Goal: Complete application form: Complete application form

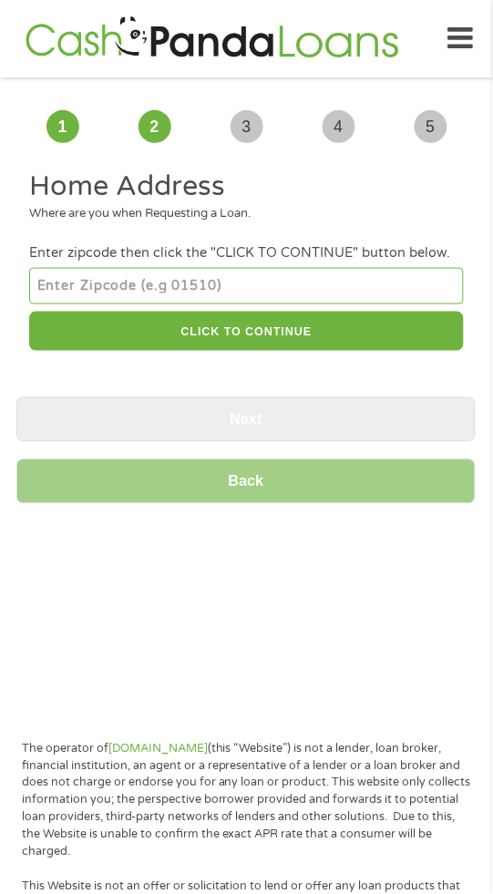
click at [249, 290] on input "number" at bounding box center [246, 286] width 434 height 36
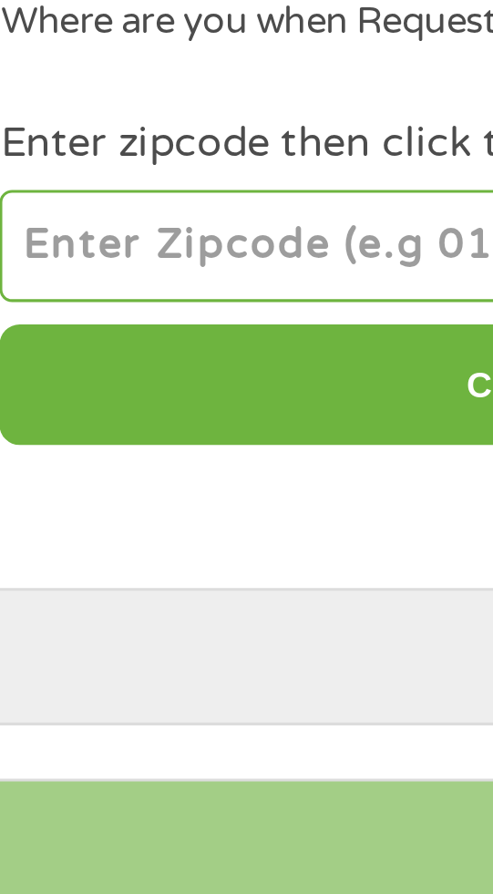
type input "40272"
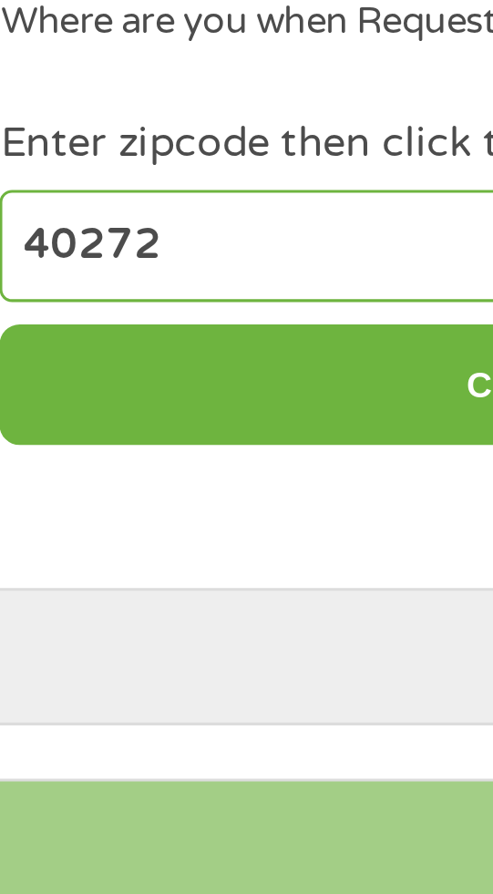
select select "[US_STATE]"
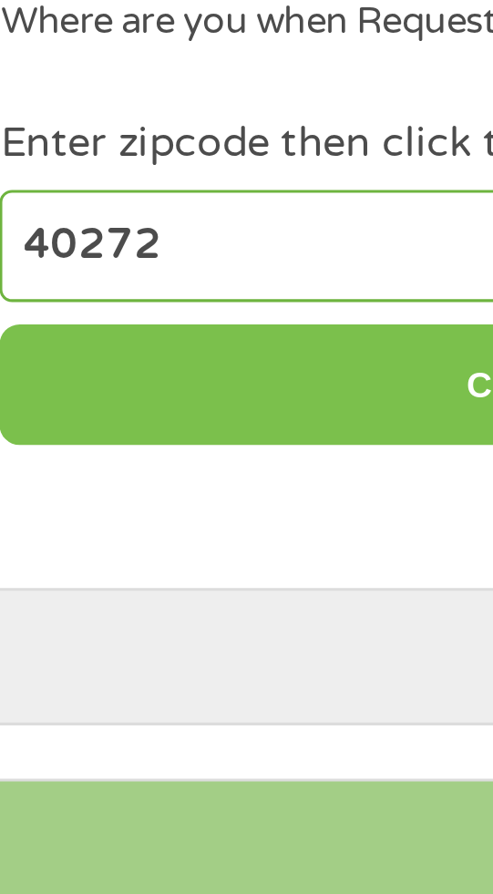
click at [159, 327] on button "CLICK TO CONTINUE" at bounding box center [246, 331] width 434 height 39
type input "40272"
type input "[GEOGRAPHIC_DATA]"
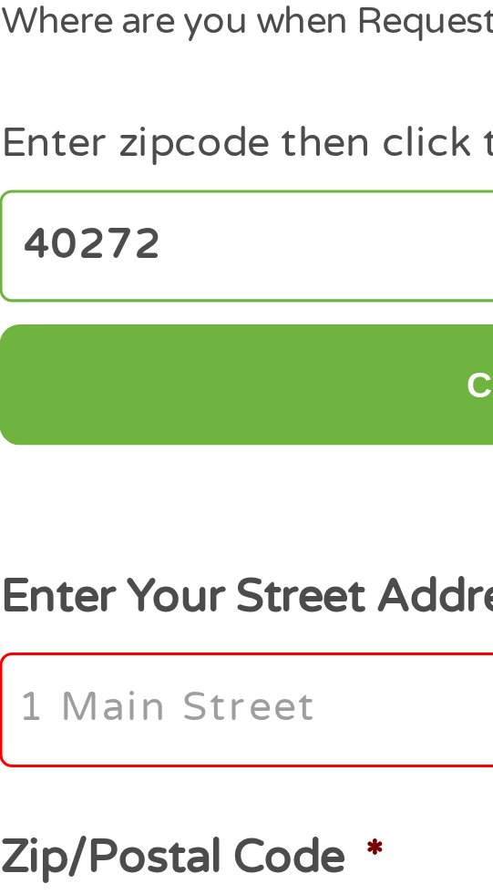
click at [150, 436] on input "Enter Your Street Address *" at bounding box center [246, 437] width 434 height 38
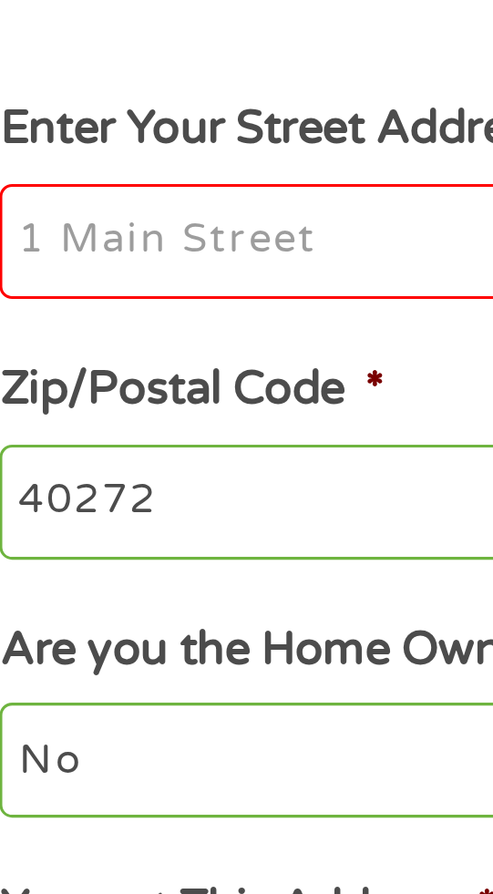
type input "[STREET_ADDRESS][PERSON_NAME]"
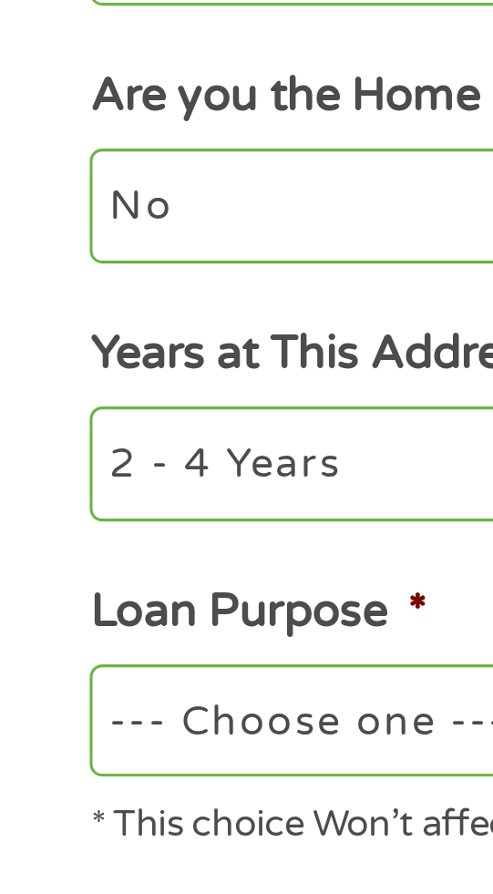
scroll to position [1, 0]
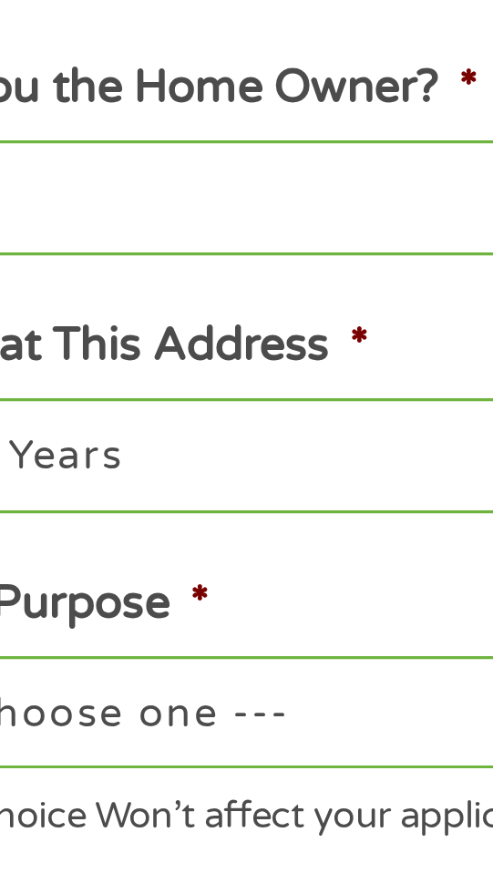
click at [141, 689] on select "1 Year or less 1 - 2 Years 2 - 4 Years Over 4 Years" at bounding box center [246, 688] width 434 height 36
click at [29, 672] on select "1 Year or less 1 - 2 Years 2 - 4 Years Over 4 Years" at bounding box center [246, 688] width 434 height 36
click at [153, 686] on select "1 Year or less 1 - 2 Years 2 - 4 Years Over 4 Years" at bounding box center [246, 688] width 434 height 36
select select "12months"
click at [29, 672] on select "1 Year or less 1 - 2 Years 2 - 4 Years Over 4 Years" at bounding box center [246, 688] width 434 height 36
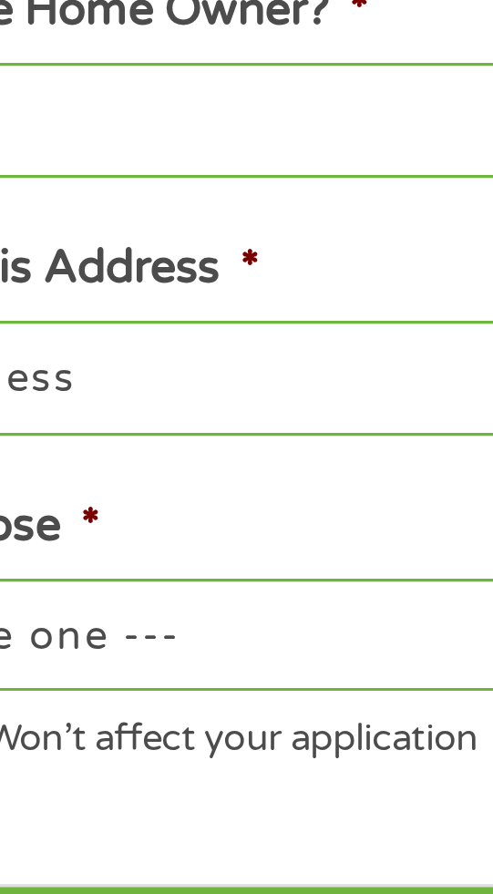
click at [203, 773] on select "--- Choose one --- Pay Bills Debt Consolidation Home Improvement Major Purchase…" at bounding box center [246, 771] width 434 height 36
select select "other"
click at [29, 756] on select "--- Choose one --- Pay Bills Debt Consolidation Home Improvement Major Purchase…" at bounding box center [246, 771] width 434 height 36
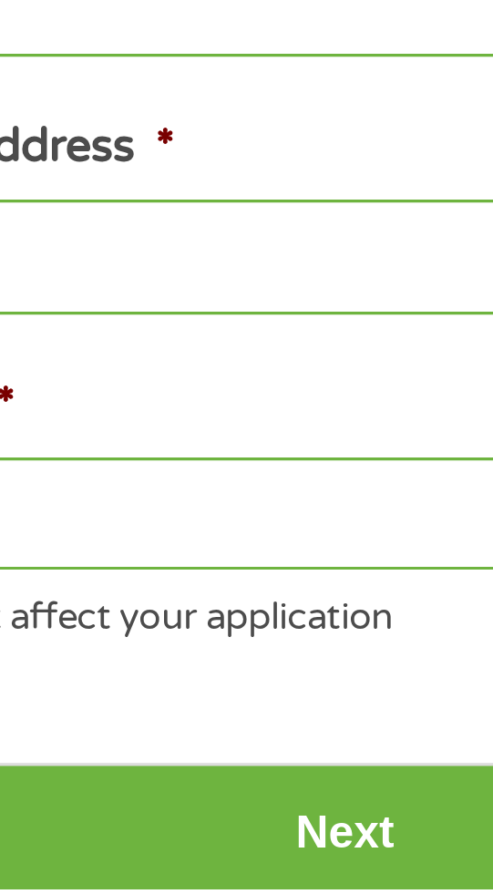
click at [264, 883] on input "Next" at bounding box center [245, 875] width 459 height 45
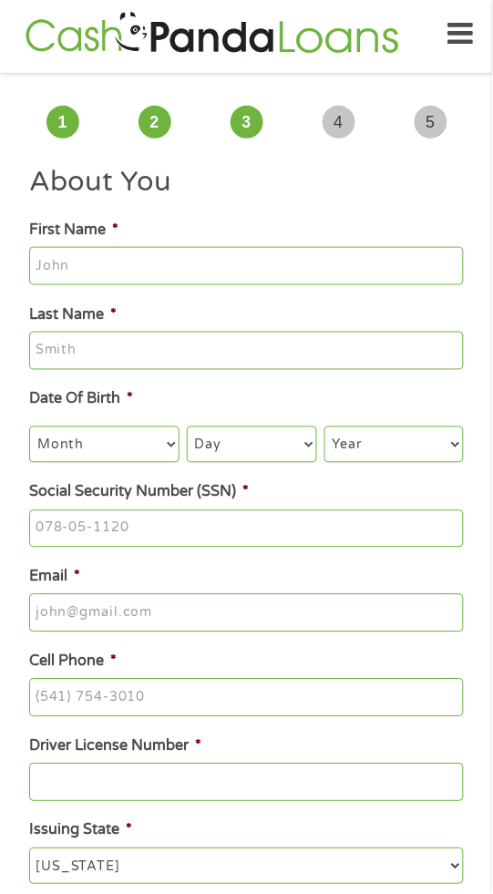
scroll to position [9, 0]
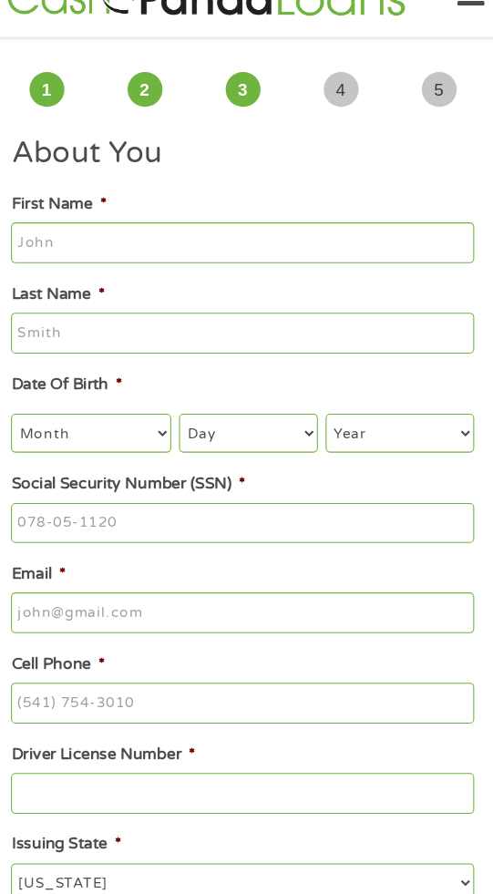
click at [164, 450] on select "Month 1 2 3 4 5 6 7 8 9 10 11 12" at bounding box center [104, 440] width 150 height 36
select select "5"
click at [29, 424] on select "Month 1 2 3 4 5 6 7 8 9 10 11 12" at bounding box center [104, 440] width 150 height 36
click at [260, 443] on select "Day 1 2 3 4 5 6 7 8 9 10 11 12 13 14 15 16 17 18 19 20 21 22 23 24 25 26 27 28 …" at bounding box center [252, 440] width 130 height 36
select select "25"
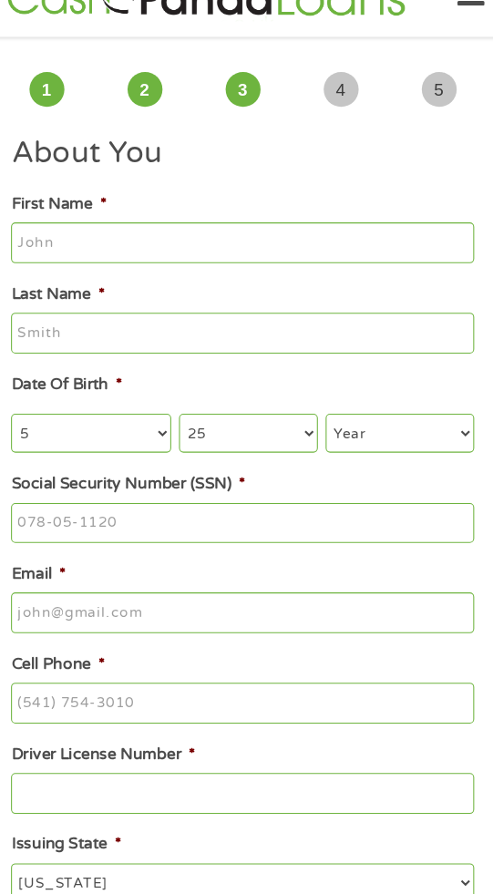
click at [187, 424] on select "Day 1 2 3 4 5 6 7 8 9 10 11 12 13 14 15 16 17 18 19 20 21 22 23 24 25 26 27 28 …" at bounding box center [252, 440] width 130 height 36
click at [415, 455] on select "Year [DATE] 2006 2005 2004 2003 2002 2001 2000 1999 1998 1997 1996 1995 1994 19…" at bounding box center [393, 440] width 139 height 36
select select "1983"
click at [324, 424] on select "Year [DATE] 2006 2005 2004 2003 2002 2001 2000 1999 1998 1997 1996 1995 1994 19…" at bounding box center [393, 440] width 139 height 36
click at [142, 528] on input "Social Security Number (SSN) *" at bounding box center [246, 525] width 434 height 38
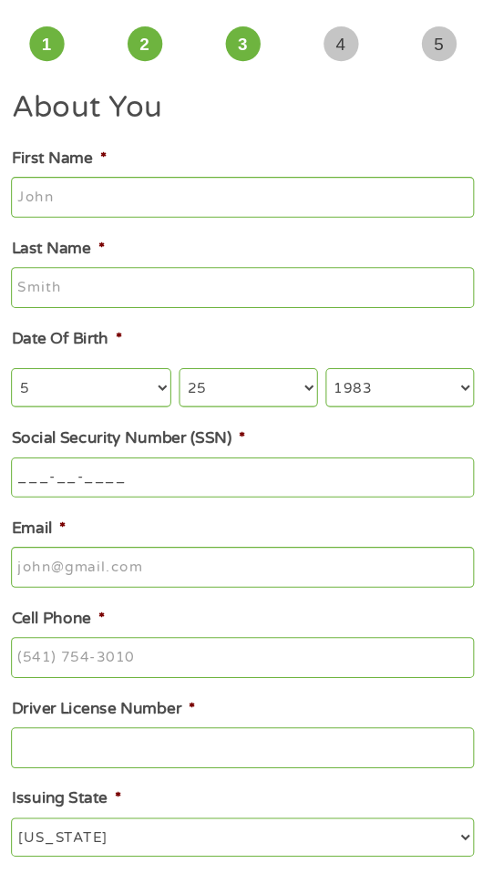
scroll to position [41, 0]
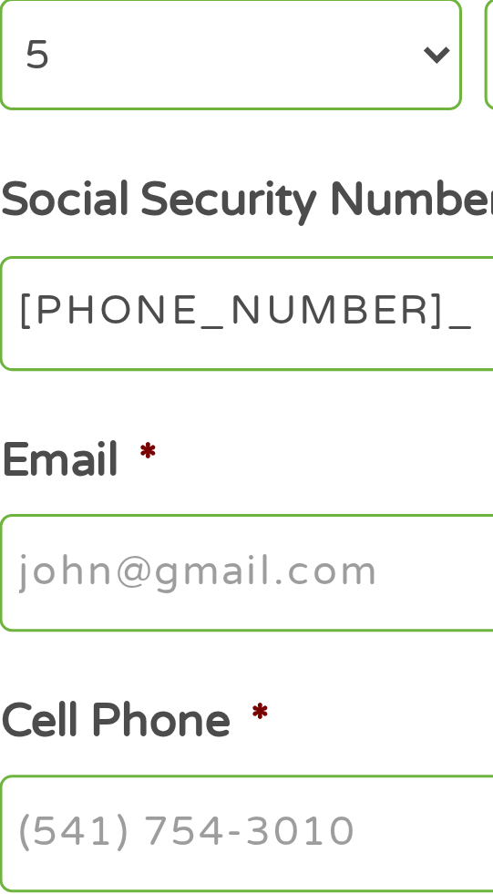
type input "260-43-2928"
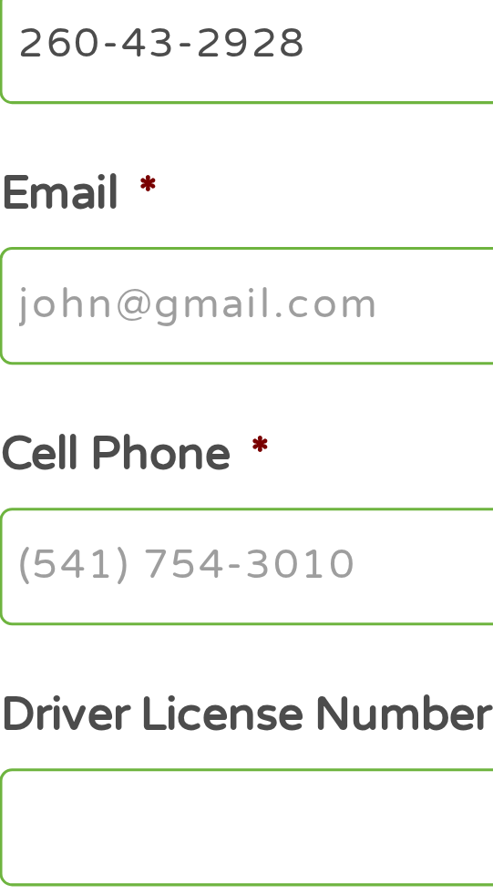
click at [153, 581] on input "Email *" at bounding box center [246, 577] width 434 height 38
type input "[EMAIL_ADDRESS][DOMAIN_NAME]"
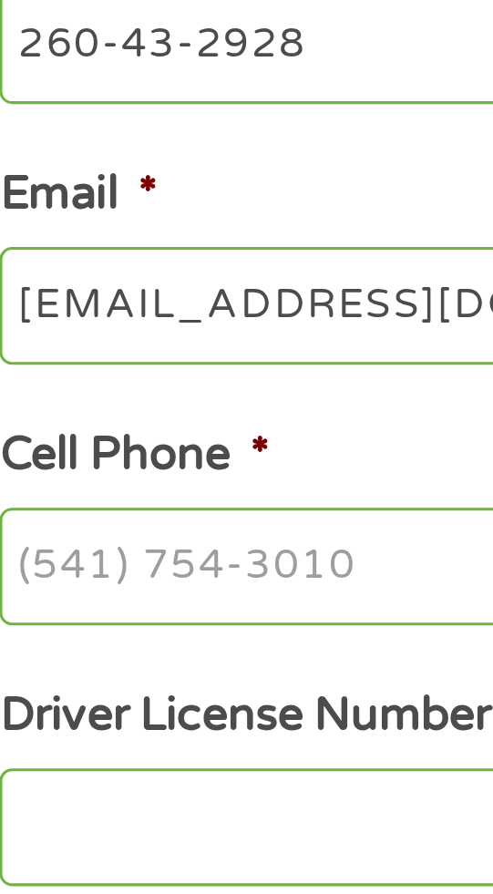
type input "[PERSON_NAME]"
type input "Long"
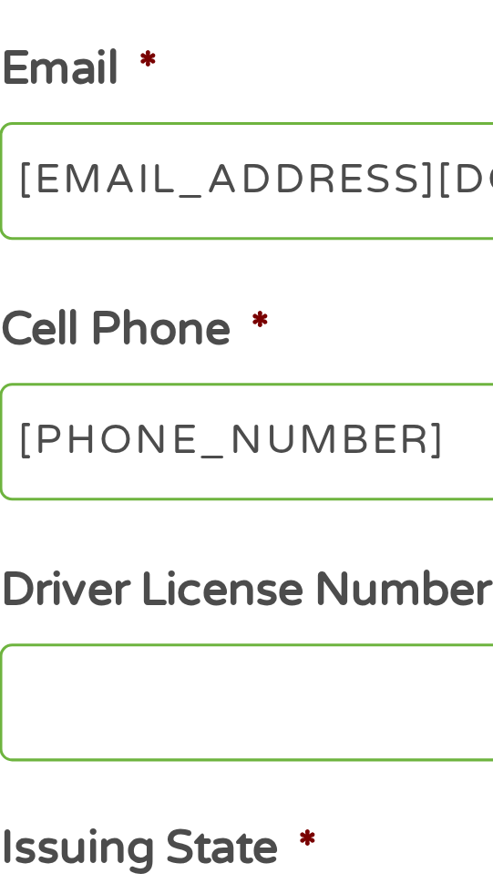
click at [152, 665] on input "[PHONE_NUMBER]" at bounding box center [246, 661] width 434 height 38
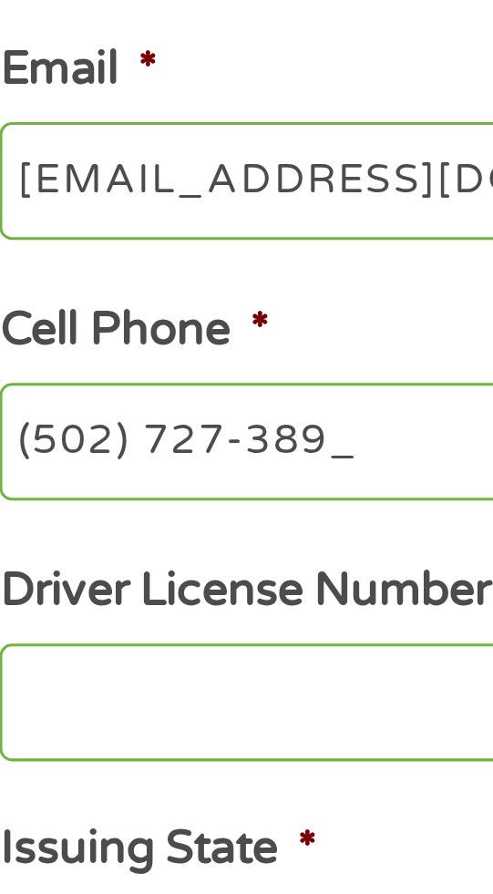
type input "[PHONE_NUMBER]"
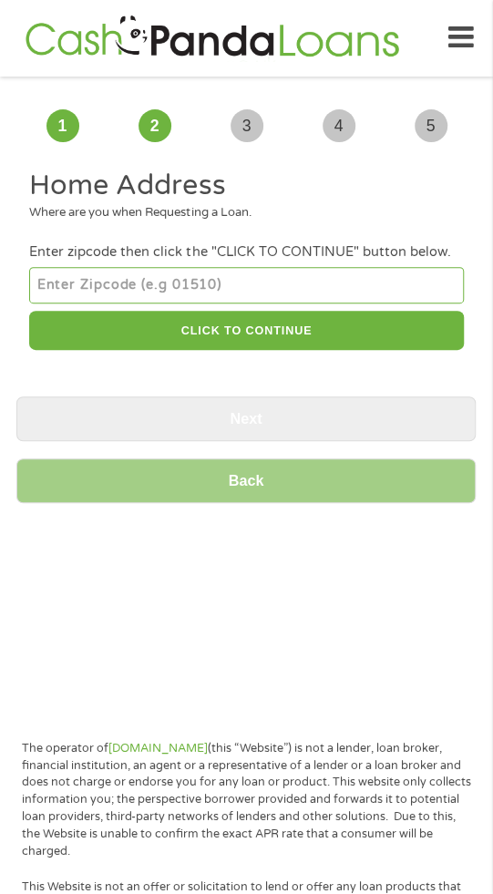
click at [242, 282] on input "number" at bounding box center [246, 286] width 434 height 36
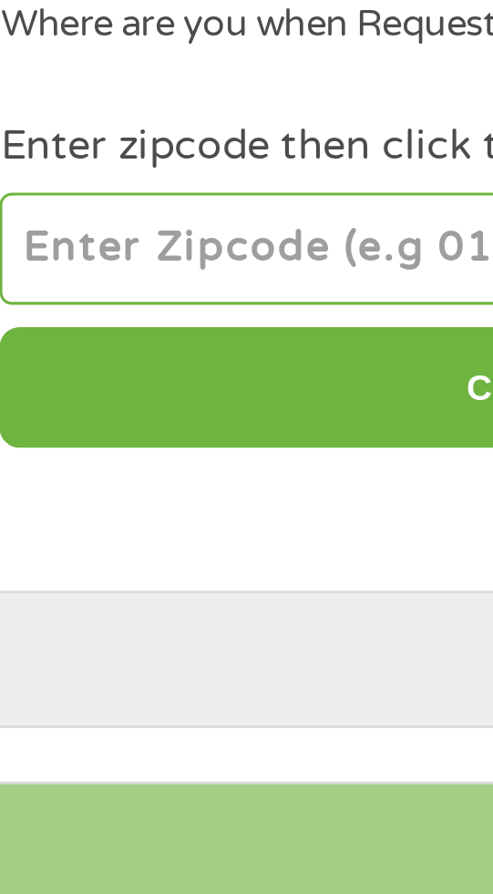
type input "40272"
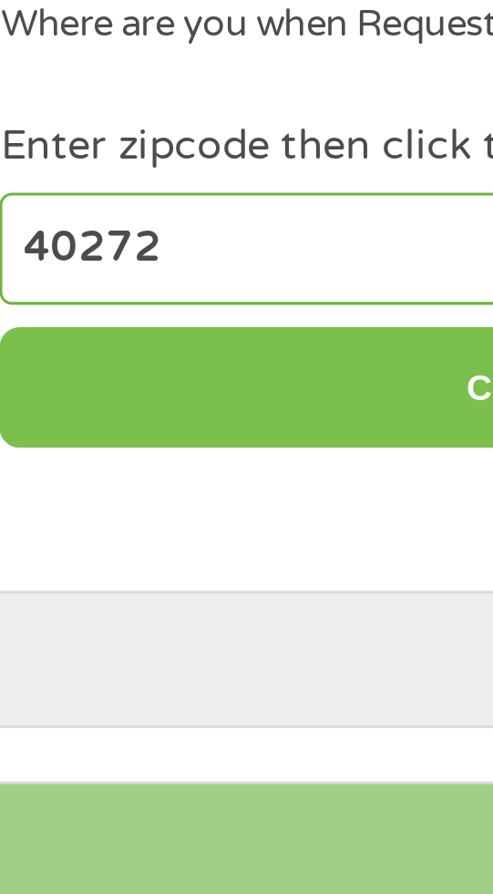
click at [140, 333] on button "CLICK TO CONTINUE" at bounding box center [246, 331] width 434 height 39
type input "40272"
type input "[GEOGRAPHIC_DATA]"
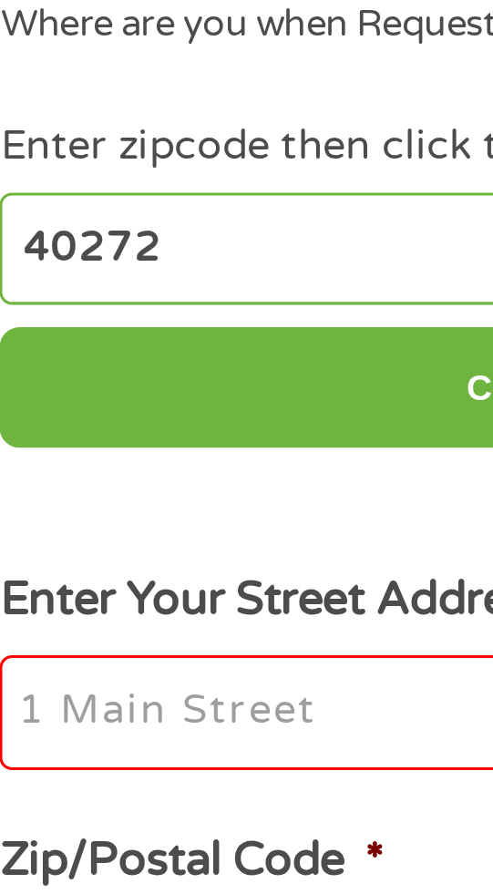
click at [138, 442] on input "Enter Your Street Address *" at bounding box center [246, 437] width 434 height 38
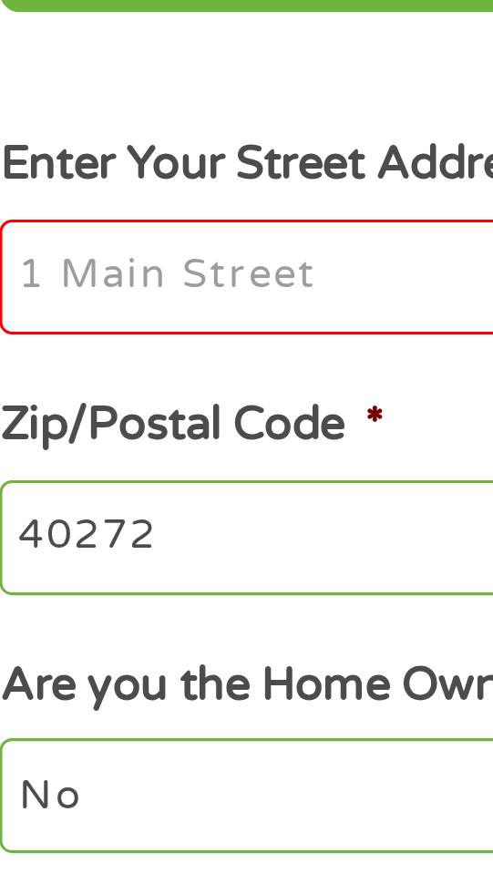
type input "[STREET_ADDRESS][PERSON_NAME]"
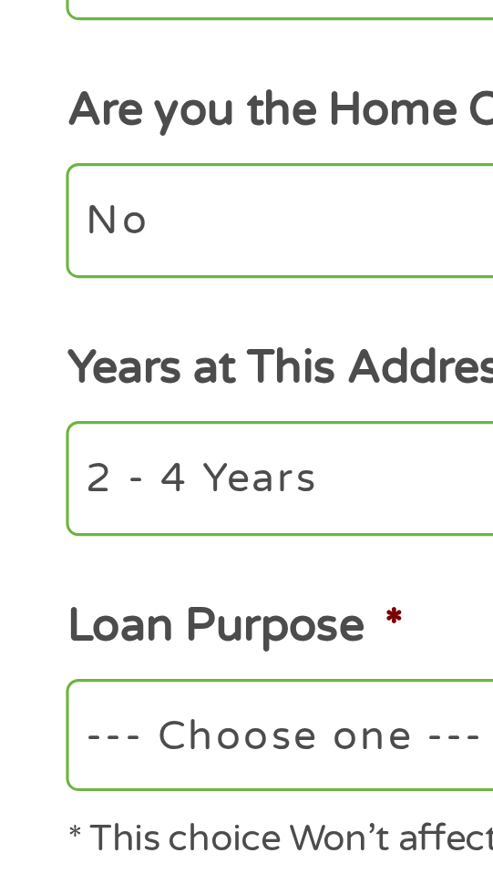
click at [116, 691] on select "1 Year or less 1 - 2 Years 2 - 4 Years Over 4 Years" at bounding box center [246, 689] width 434 height 36
select select "24months"
click at [29, 673] on select "1 Year or less 1 - 2 Years 2 - 4 Years Over 4 Years" at bounding box center [246, 689] width 434 height 36
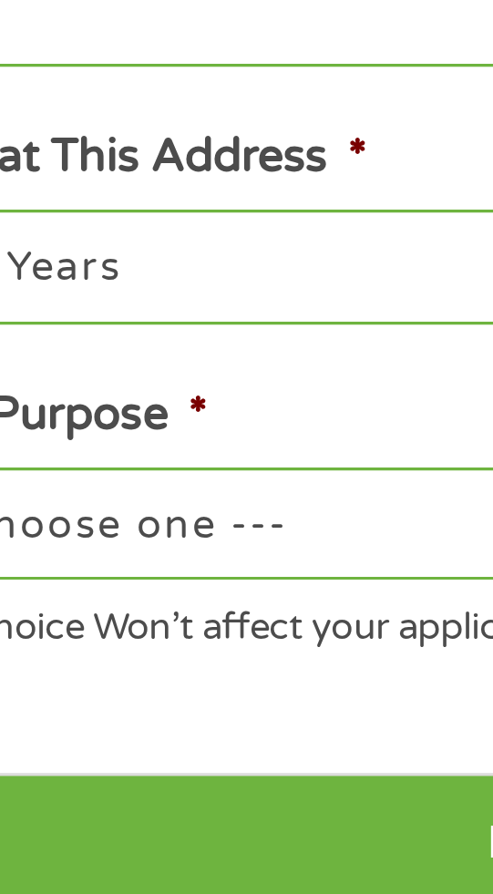
click at [169, 771] on select "--- Choose one --- Pay Bills Debt Consolidation Home Improvement Major Purchase…" at bounding box center [246, 772] width 434 height 36
select select "other"
click at [29, 756] on select "--- Choose one --- Pay Bills Debt Consolidation Home Improvement Major Purchase…" at bounding box center [246, 772] width 434 height 36
click at [183, 876] on input "Next" at bounding box center [245, 876] width 459 height 45
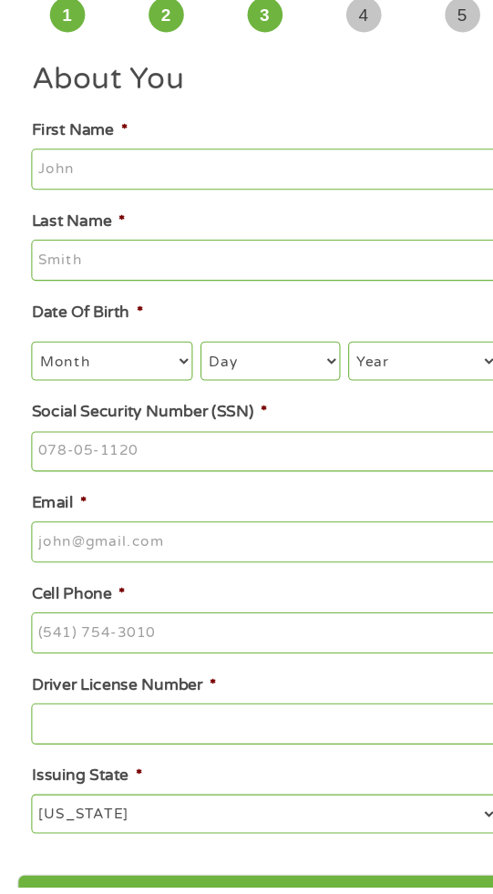
click at [204, 743] on input "Driver License Number *" at bounding box center [246, 742] width 434 height 38
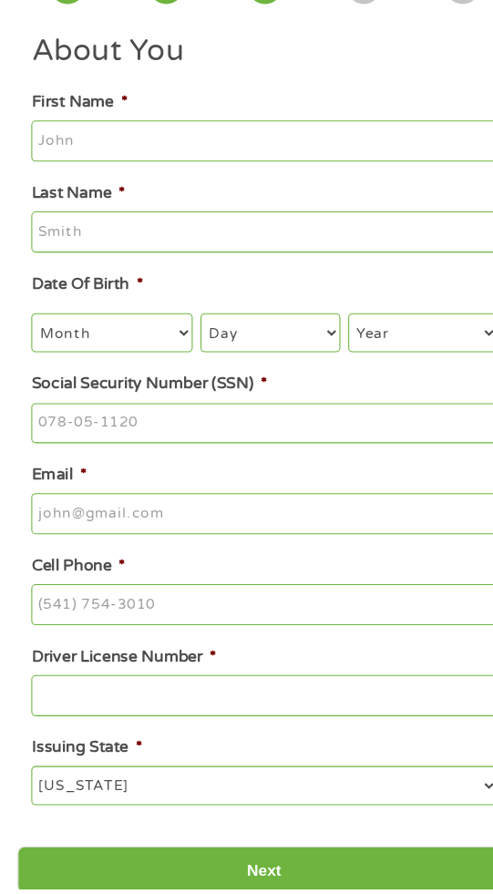
scroll to position [88, 0]
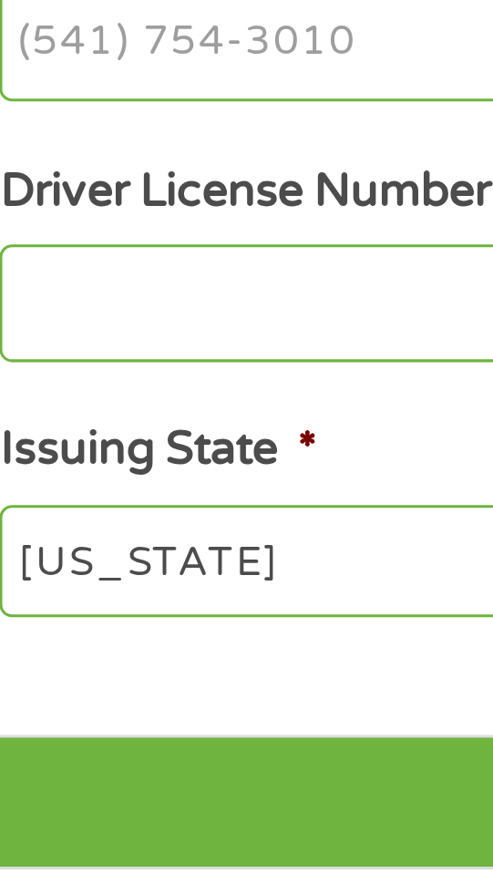
click at [97, 703] on input "Driver License Number *" at bounding box center [246, 699] width 434 height 38
type input "n"
click at [76, 704] on input "N02" at bounding box center [246, 699] width 434 height 38
click at [105, 704] on input "N02699" at bounding box center [246, 699] width 434 height 38
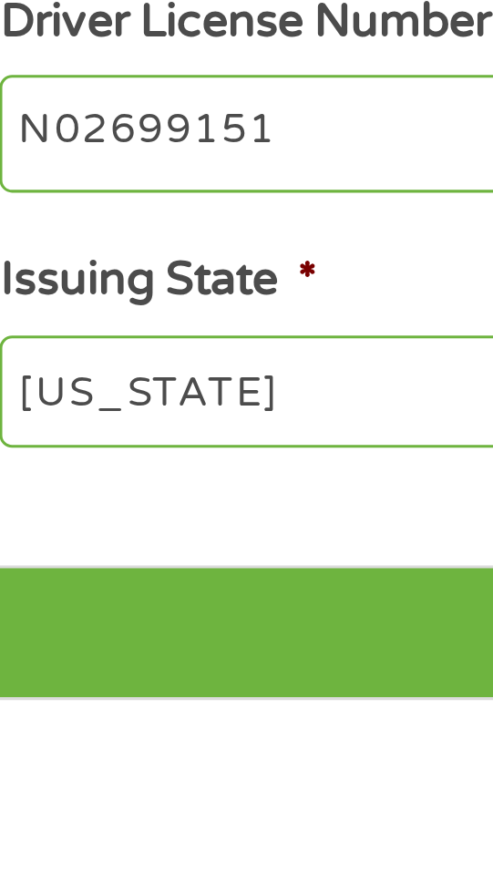
click at [65, 709] on input "N02699151" at bounding box center [246, 699] width 434 height 38
click at [97, 709] on input "N02-699151" at bounding box center [246, 699] width 434 height 38
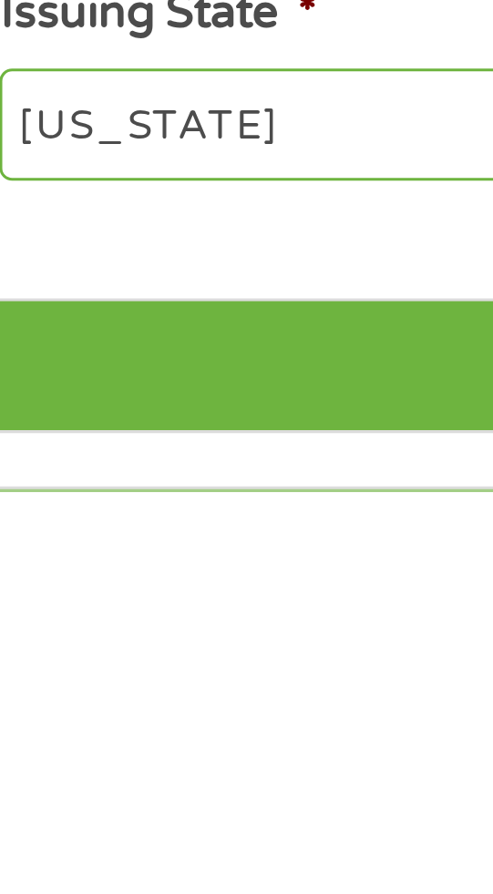
type input "N02-699-151"
click at [154, 785] on select "[US_STATE] [US_STATE] [US_STATE] [US_STATE] [US_STATE] [US_STATE] [US_STATE] [U…" at bounding box center [246, 774] width 434 height 36
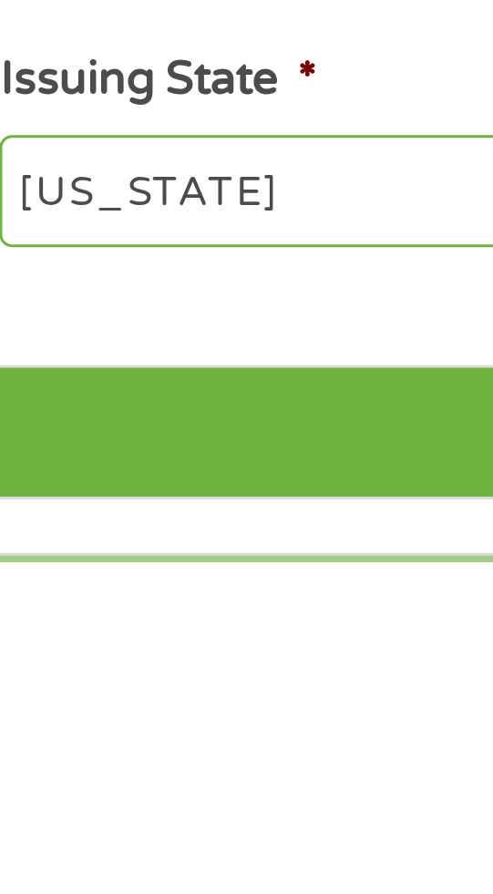
scroll to position [97, 0]
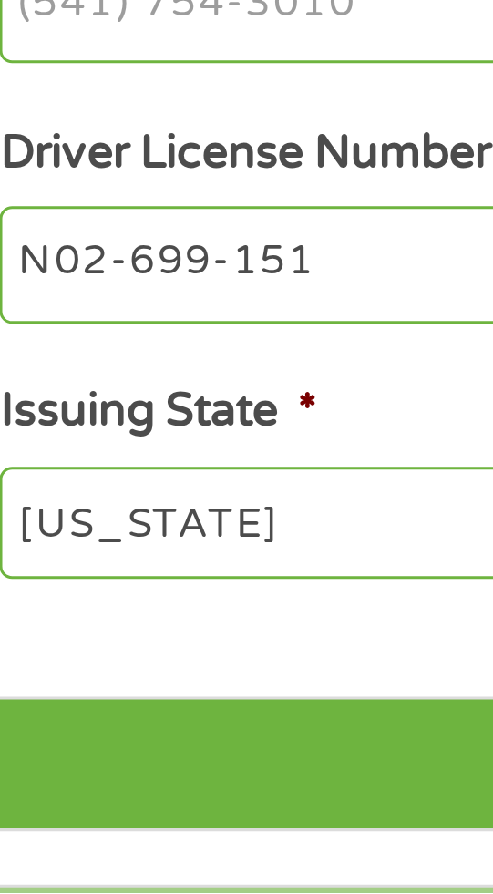
click at [29, 762] on select "[US_STATE] [US_STATE] [US_STATE] [US_STATE] [US_STATE] [US_STATE] [US_STATE] [U…" at bounding box center [246, 773] width 434 height 36
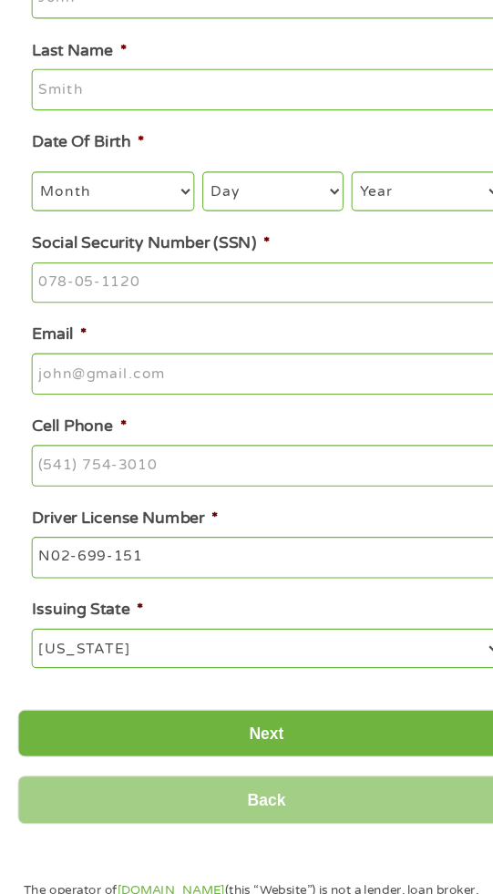
scroll to position [208, 0]
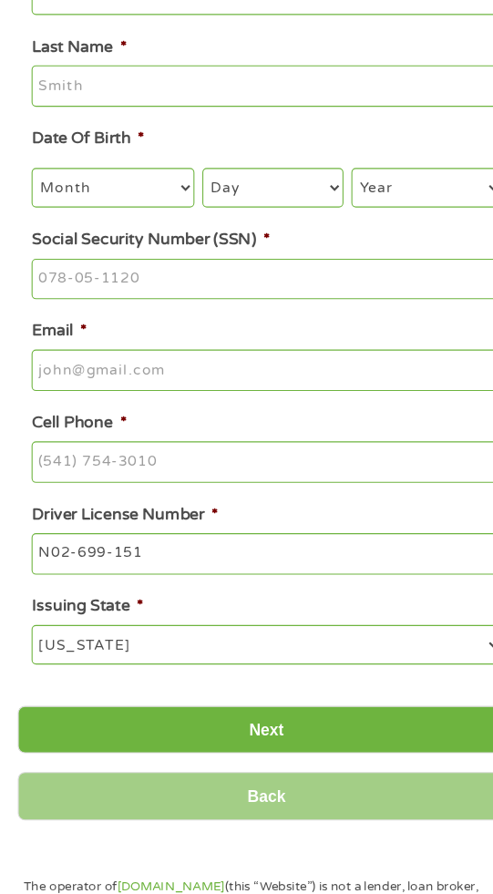
click at [200, 395] on input "Email *" at bounding box center [246, 410] width 434 height 38
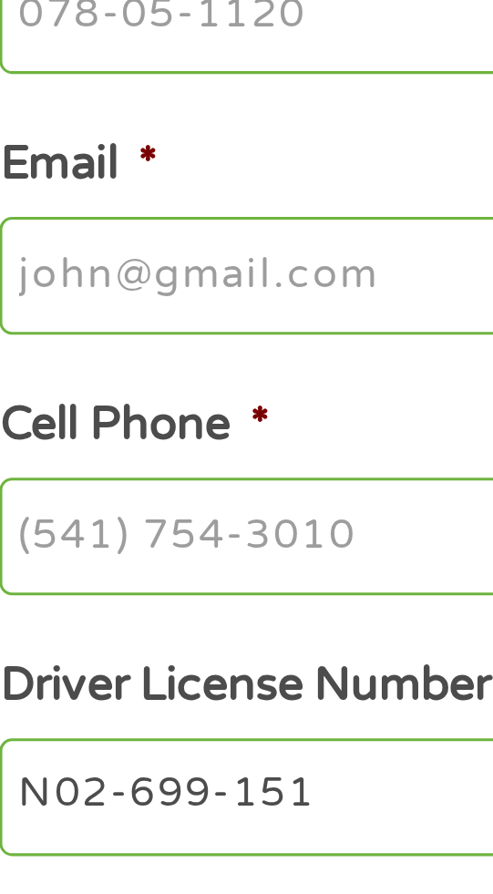
type input "[EMAIL_ADDRESS][DOMAIN_NAME]"
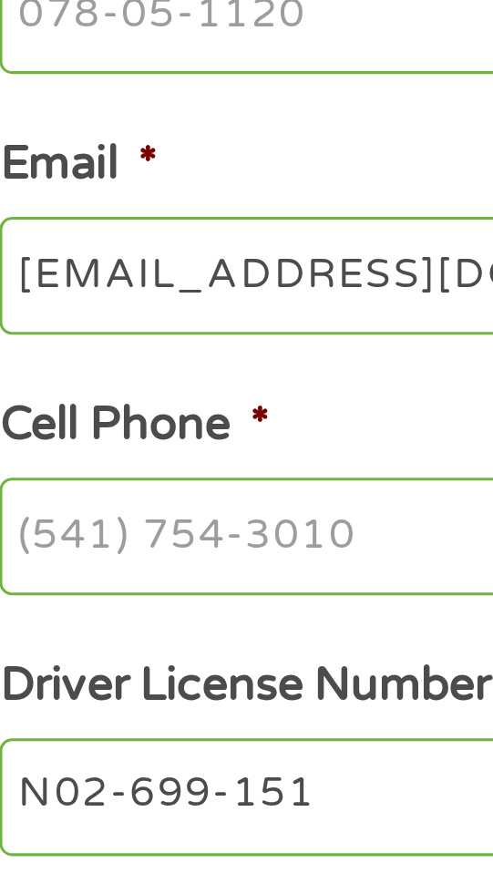
type input "[PERSON_NAME]"
type input "Long"
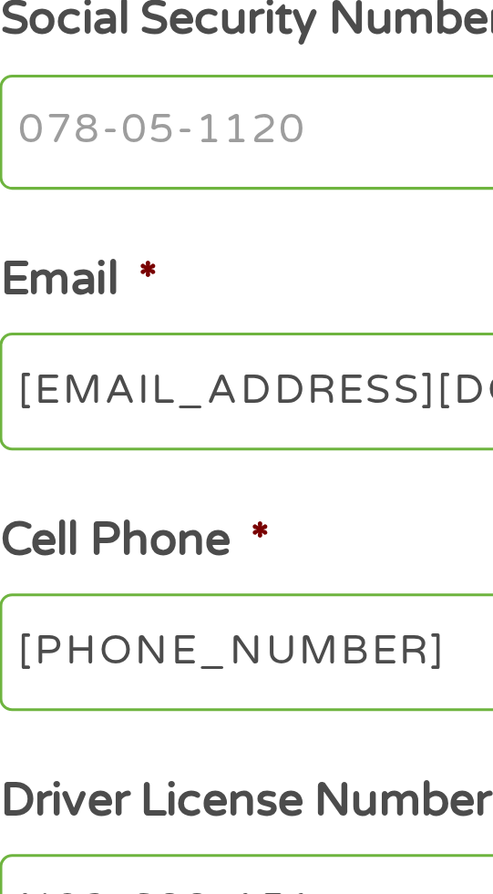
click at [155, 497] on input "[PHONE_NUMBER]" at bounding box center [246, 495] width 434 height 38
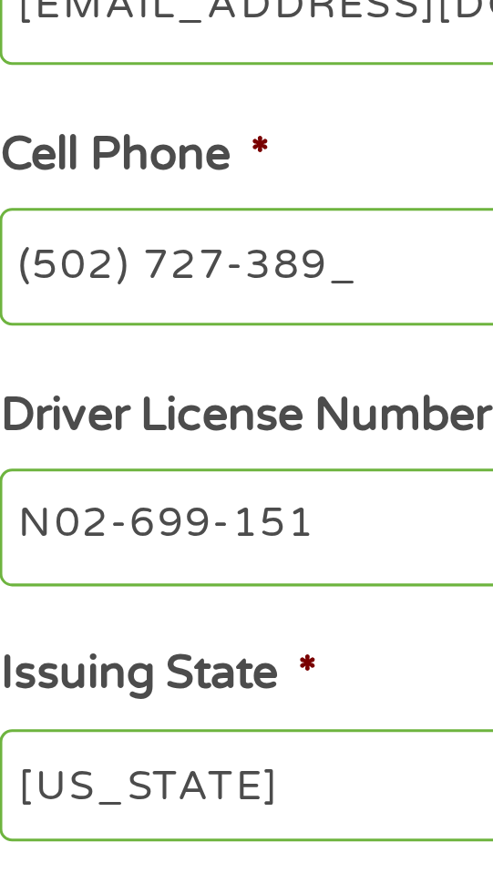
type input "[PHONE_NUMBER]"
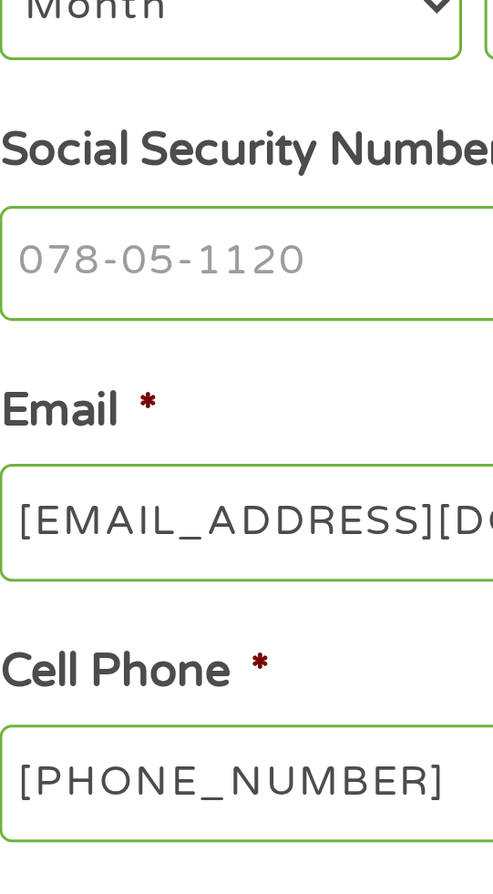
click at [138, 329] on input "Social Security Number (SSN) *" at bounding box center [246, 326] width 434 height 38
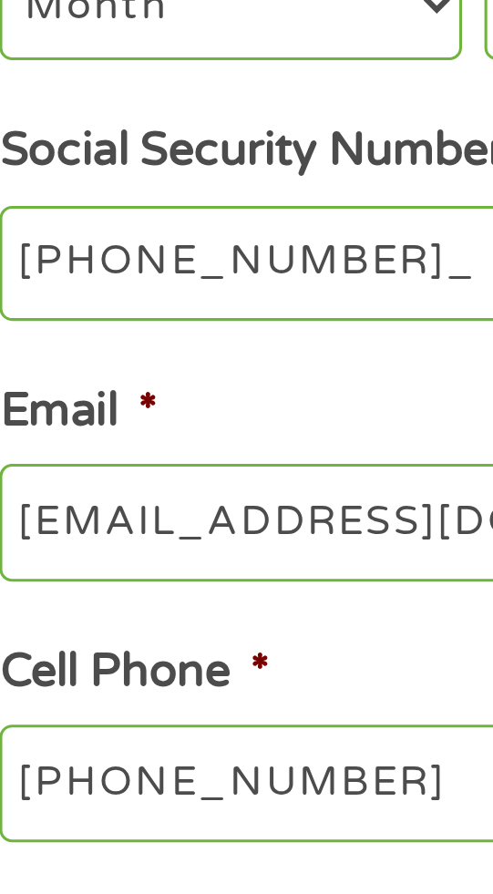
type input "260-43-2928"
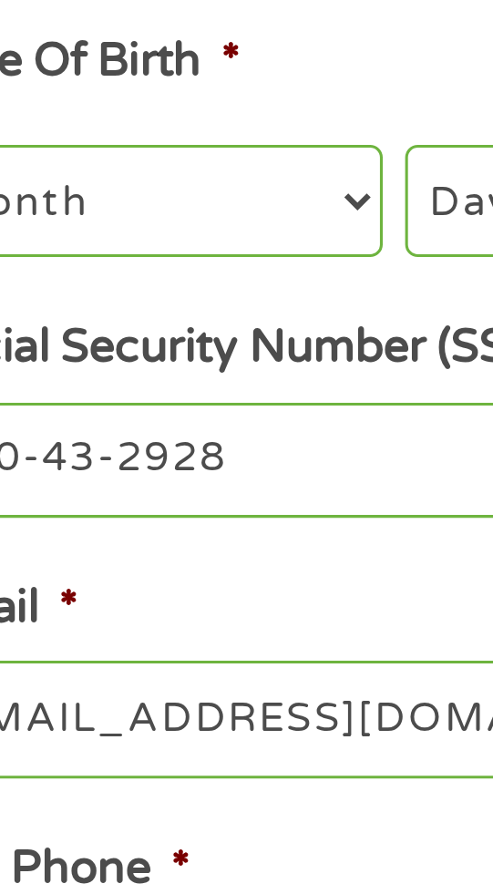
click at [130, 244] on select "Month 1 2 3 4 5 6 7 8 9 10 11 12" at bounding box center [104, 241] width 150 height 36
select select "5"
click at [29, 224] on select "Month 1 2 3 4 5 6 7 8 9 10 11 12" at bounding box center [104, 241] width 150 height 36
click at [203, 241] on select "Day 1 2 3 4 5 6 7 8 9 10 11 12 13 14 15 16 17 18 19 20 21 22 23 24 25 26 27 28 …" at bounding box center [252, 241] width 130 height 36
select select "25"
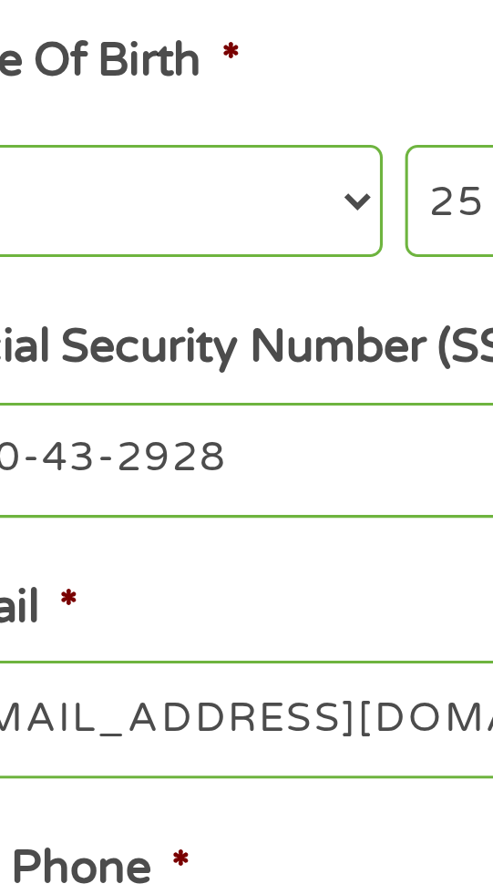
click at [187, 224] on select "Day 1 2 3 4 5 6 7 8 9 10 11 12 13 14 15 16 17 18 19 20 21 22 23 24 25 26 27 28 …" at bounding box center [252, 241] width 130 height 36
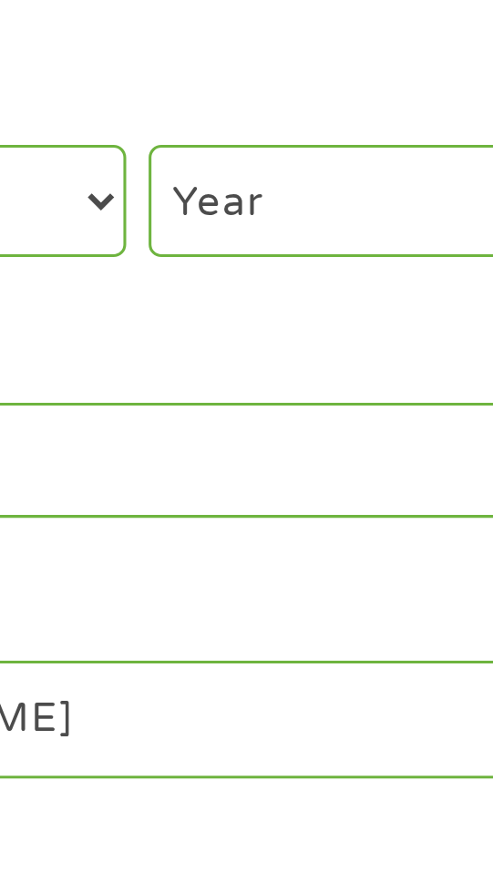
click at [393, 245] on select "Year [DATE] 2006 2005 2004 2003 2002 2001 2000 1999 1998 1997 1996 1995 1994 19…" at bounding box center [393, 241] width 139 height 36
select select "1983"
click at [324, 224] on select "Year [DATE] 2006 2005 2004 2003 2002 2001 2000 1999 1998 1997 1996 1995 1994 19…" at bounding box center [393, 241] width 139 height 36
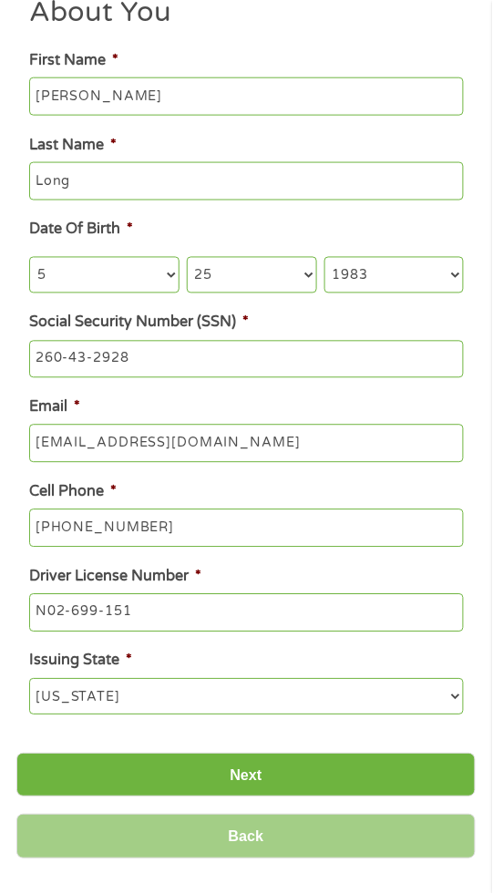
scroll to position [175, 0]
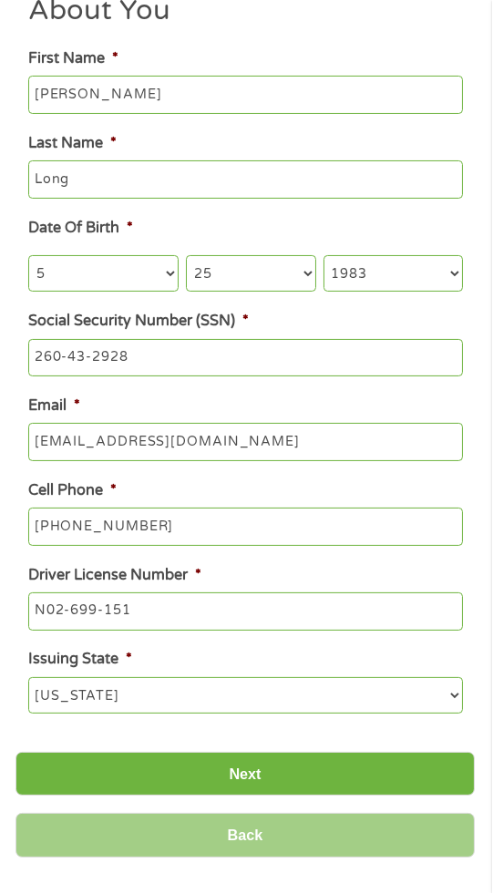
click at [285, 789] on input "Next" at bounding box center [245, 775] width 459 height 45
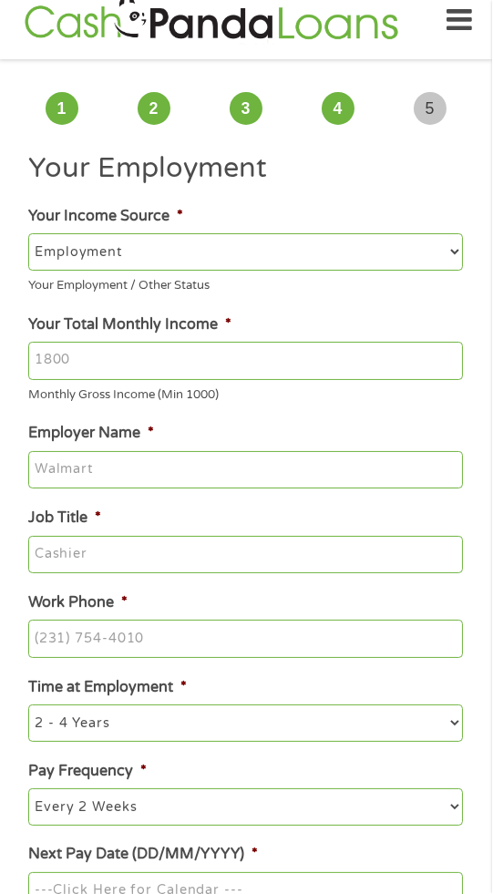
scroll to position [0, 0]
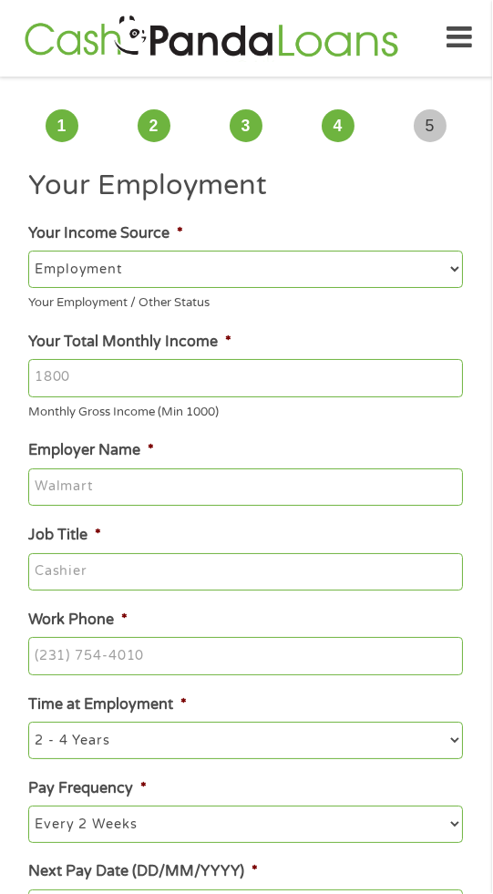
click at [179, 263] on select "--- Choose one --- Employment [DEMOGRAPHIC_DATA] Benefits" at bounding box center [246, 269] width 434 height 36
select select "selfEmployed"
click at [29, 251] on select "--- Choose one --- Employment [DEMOGRAPHIC_DATA] Benefits" at bounding box center [246, 269] width 434 height 36
click at [201, 374] on input "Your Total Monthly Income *" at bounding box center [246, 379] width 434 height 38
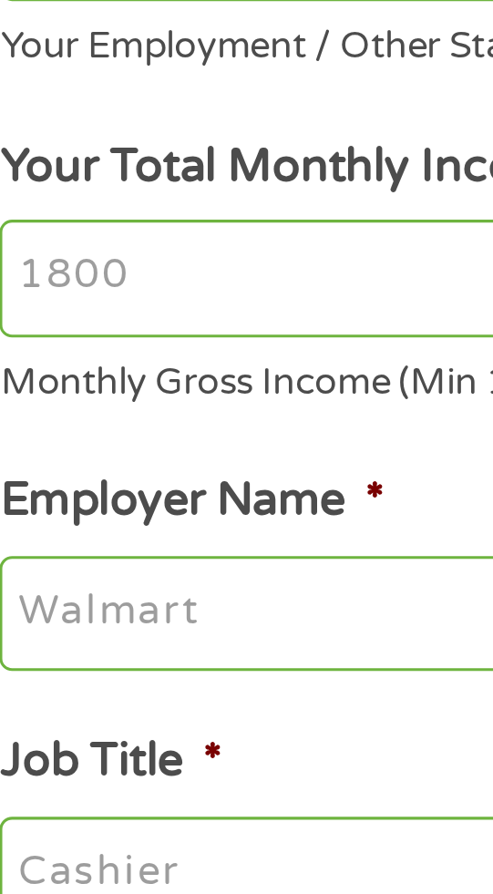
click at [87, 380] on input "Your Total Monthly Income *" at bounding box center [246, 379] width 434 height 38
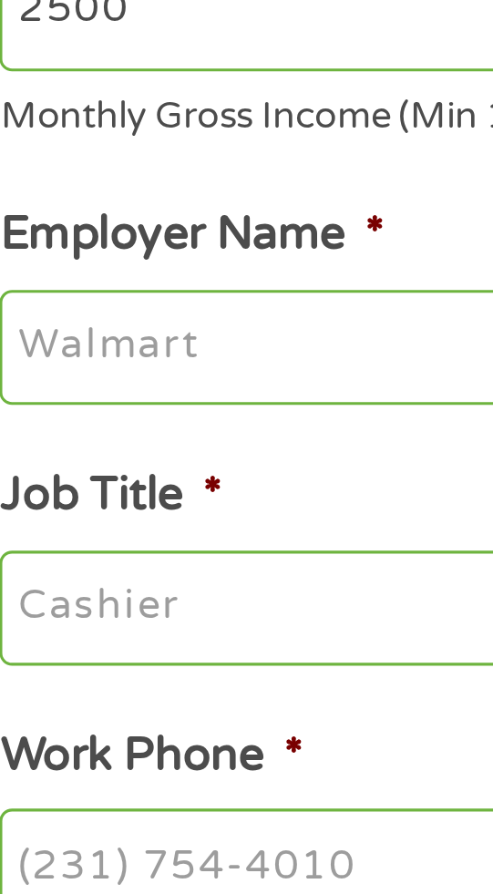
type input "2500"
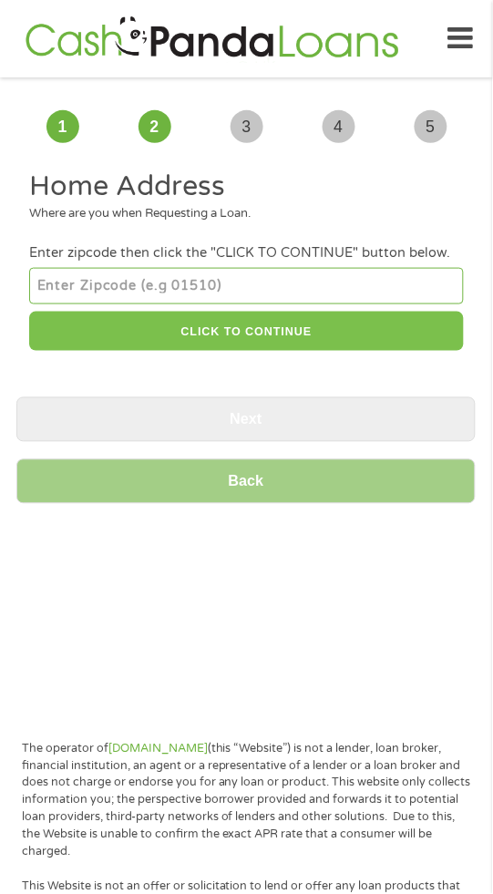
click at [321, 325] on button "CLICK TO CONTINUE" at bounding box center [246, 331] width 434 height 39
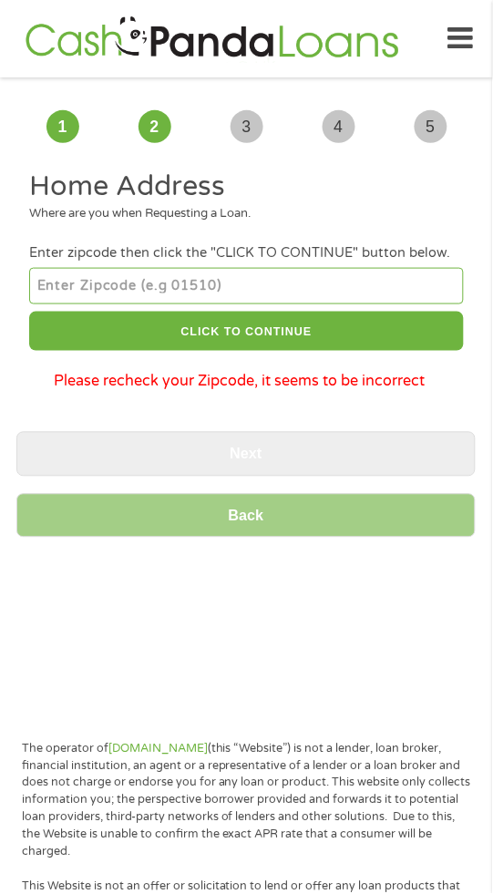
click at [350, 279] on input "number" at bounding box center [246, 286] width 434 height 36
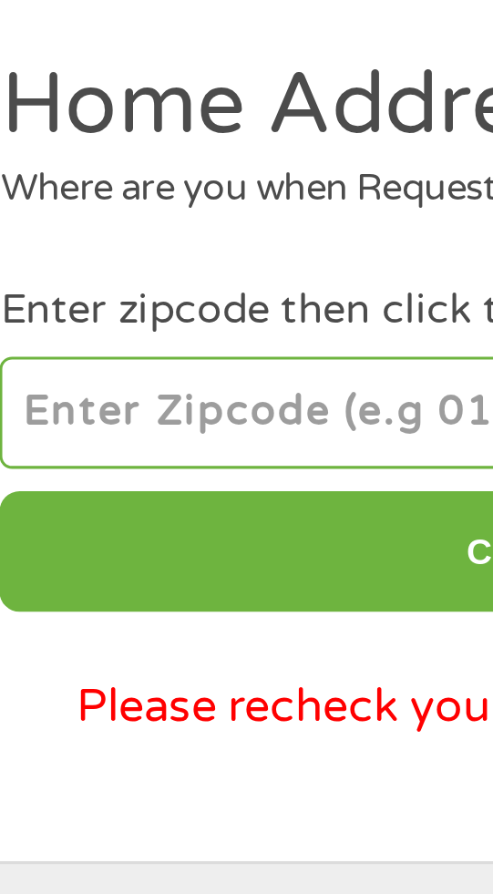
type input "40272"
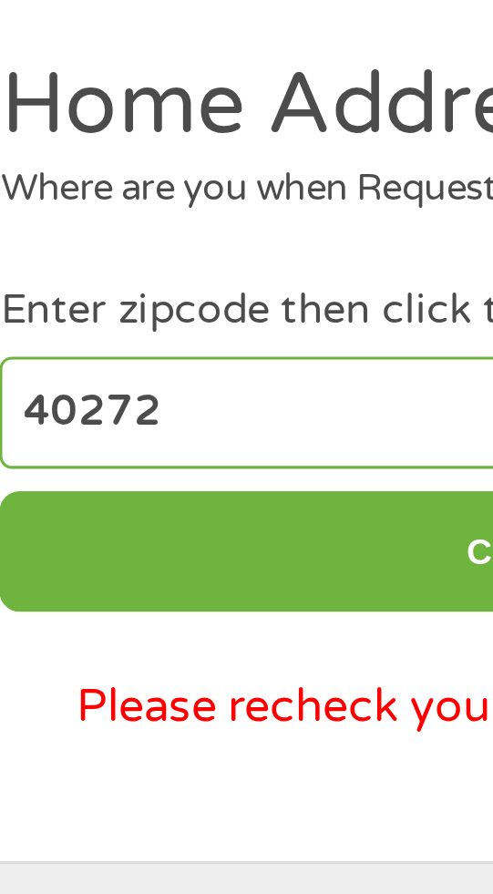
select select "[US_STATE]"
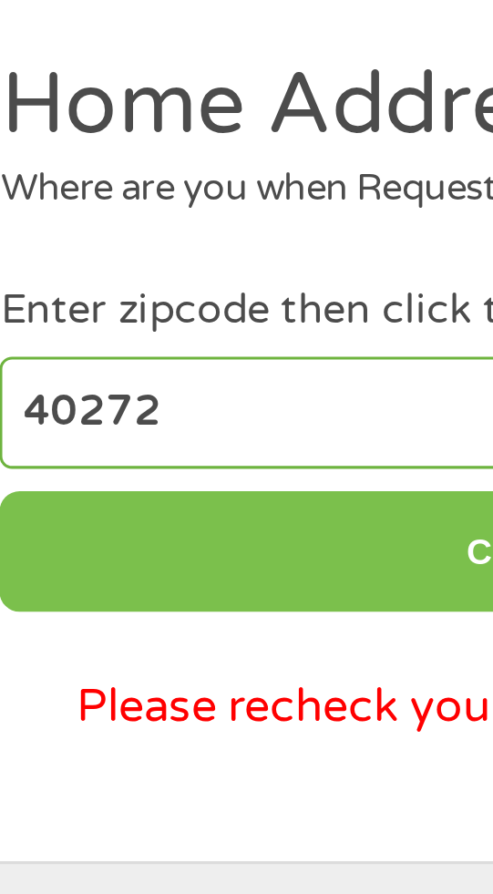
click at [163, 329] on button "CLICK TO CONTINUE" at bounding box center [246, 331] width 434 height 39
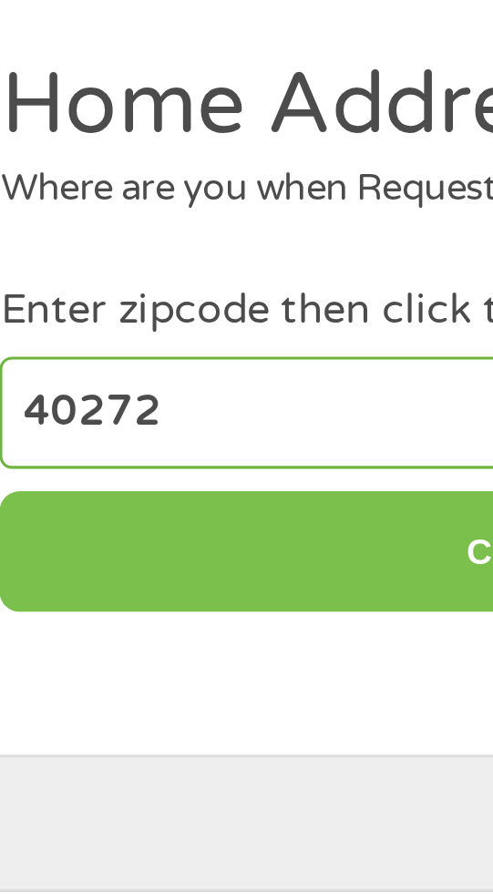
type input "40272"
type input "[GEOGRAPHIC_DATA]"
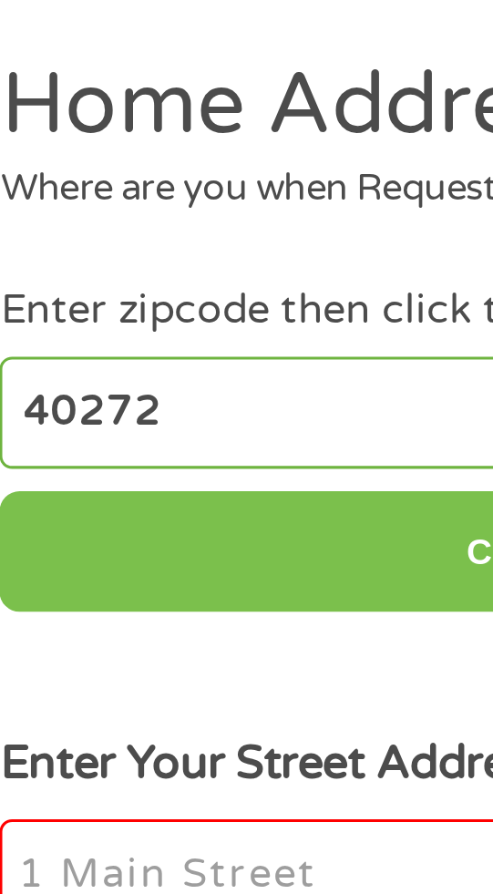
click at [157, 340] on button "CLICK TO CONTINUE" at bounding box center [246, 331] width 434 height 39
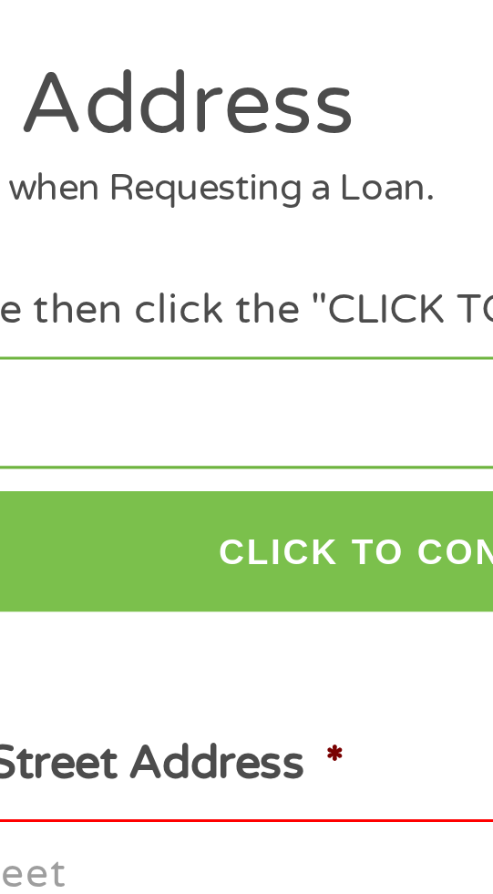
click at [222, 339] on button "CLICK TO CONTINUE" at bounding box center [246, 331] width 434 height 39
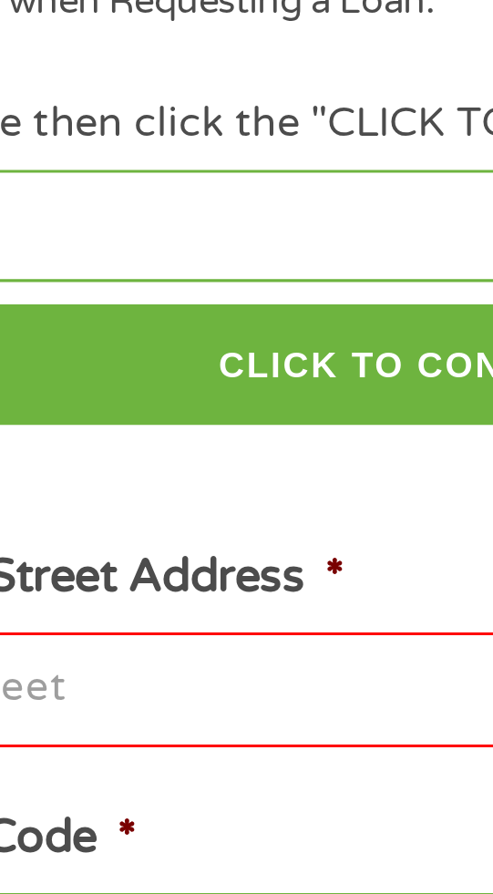
click at [214, 440] on input "Enter Your Street Address *" at bounding box center [246, 437] width 434 height 38
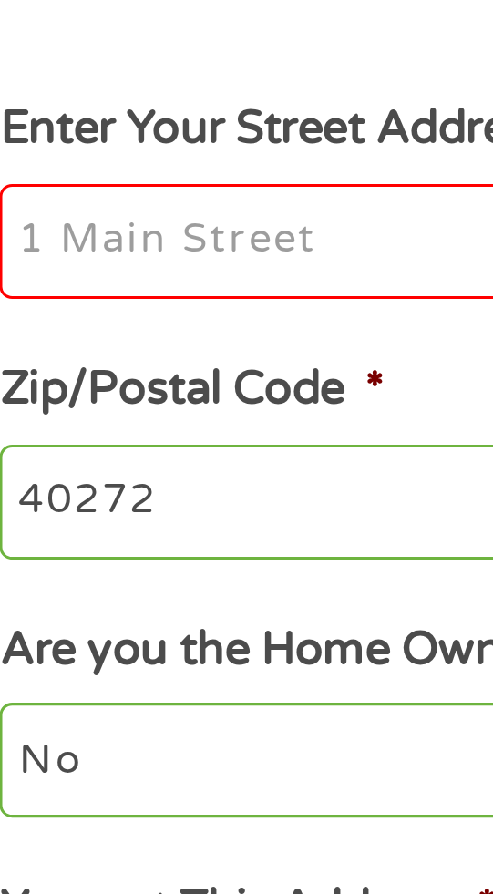
type input "[STREET_ADDRESS][PERSON_NAME]"
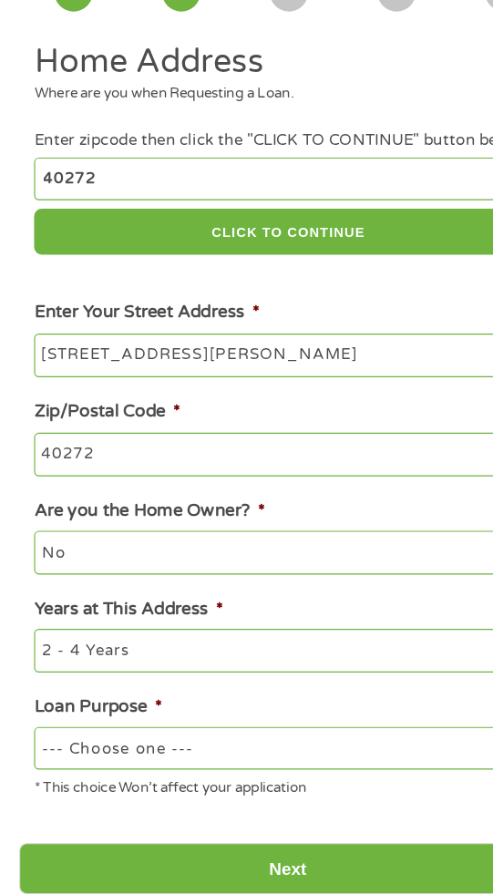
scroll to position [5, 0]
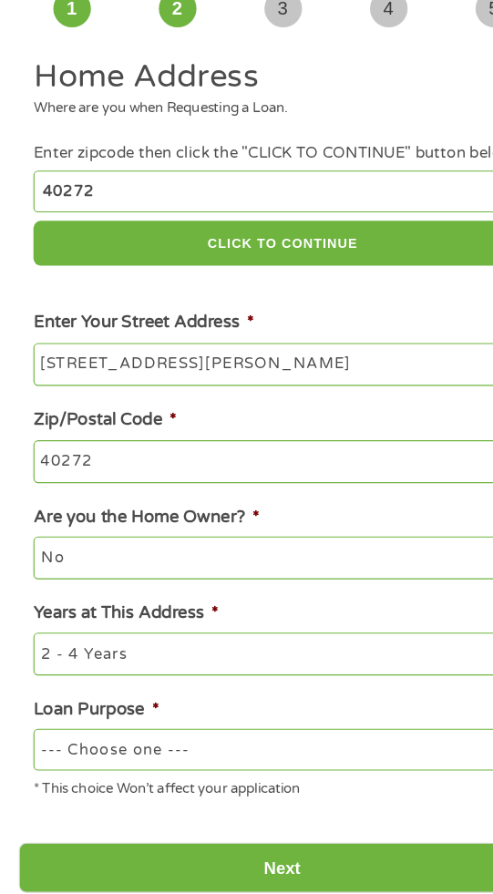
click at [175, 682] on select "1 Year or less 1 - 2 Years 2 - 4 Years Over 4 Years" at bounding box center [246, 684] width 434 height 36
select select "24months"
click at [29, 668] on select "1 Year or less 1 - 2 Years 2 - 4 Years Over 4 Years" at bounding box center [246, 684] width 434 height 36
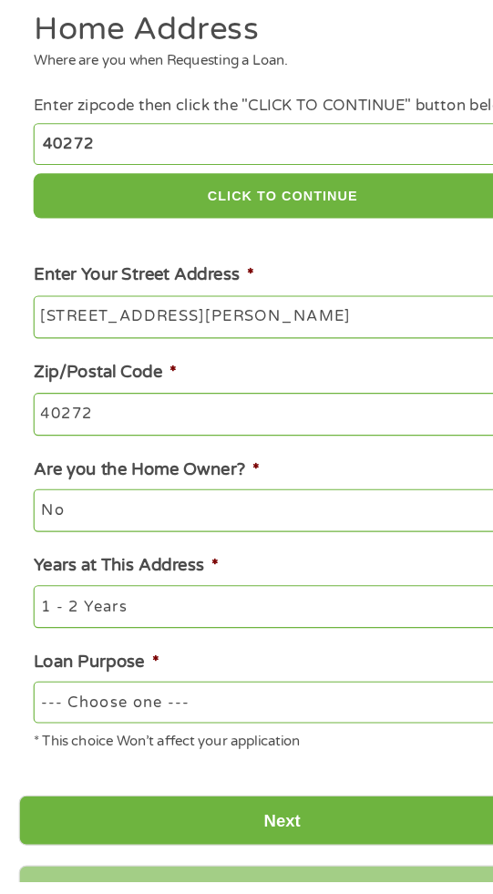
scroll to position [54, 0]
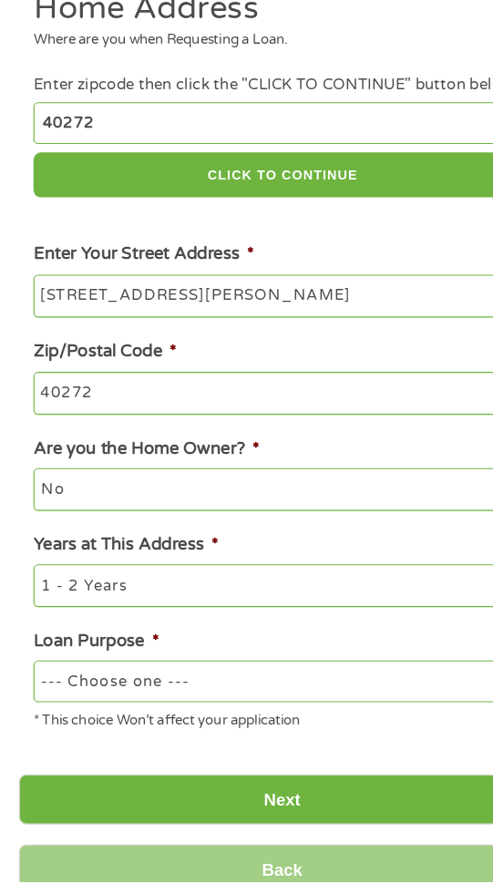
click at [289, 731] on select "--- Choose one --- Pay Bills Debt Consolidation Home Improvement Major Purchase…" at bounding box center [246, 719] width 434 height 36
select select "other"
click at [29, 702] on select "--- Choose one --- Pay Bills Debt Consolidation Home Improvement Major Purchase…" at bounding box center [246, 719] width 434 height 36
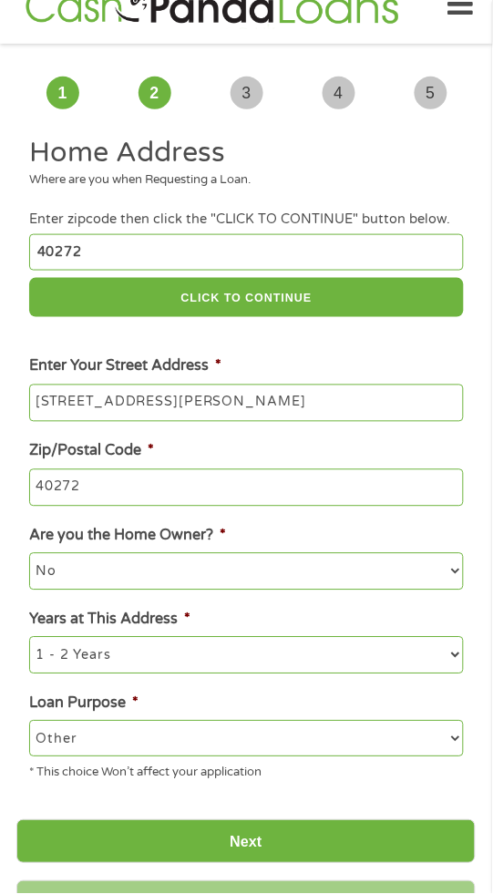
scroll to position [35, 0]
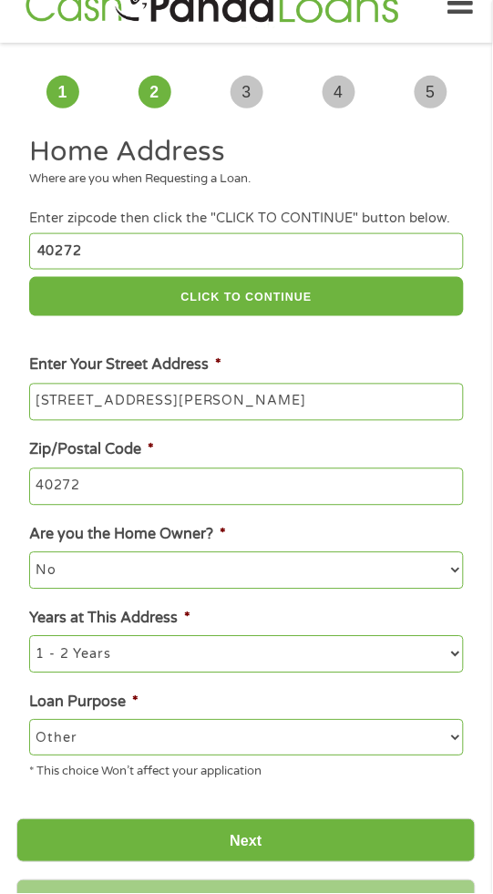
click at [315, 845] on input "Next" at bounding box center [245, 841] width 459 height 45
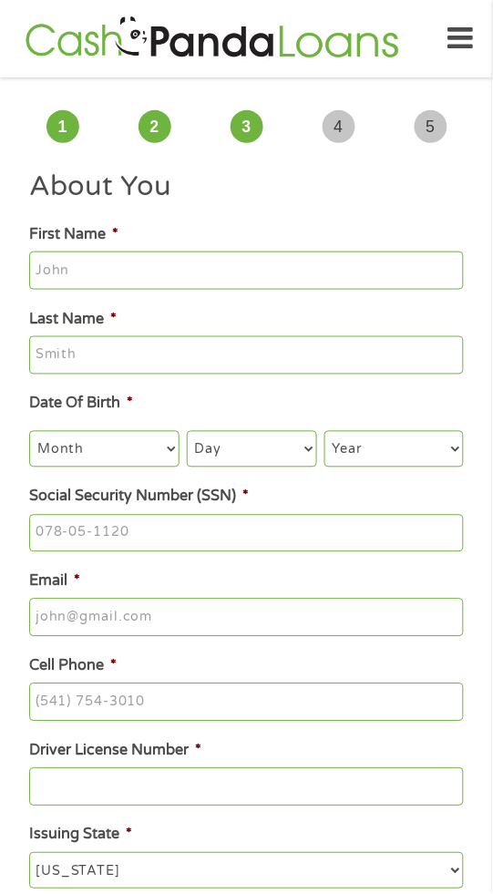
scroll to position [6, 7]
click at [186, 264] on input "First Name *" at bounding box center [246, 270] width 434 height 38
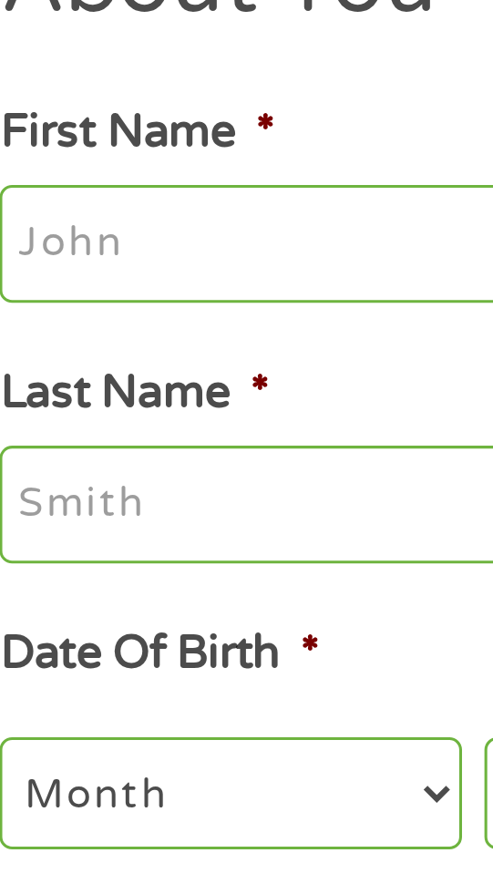
type input "[PERSON_NAME]"
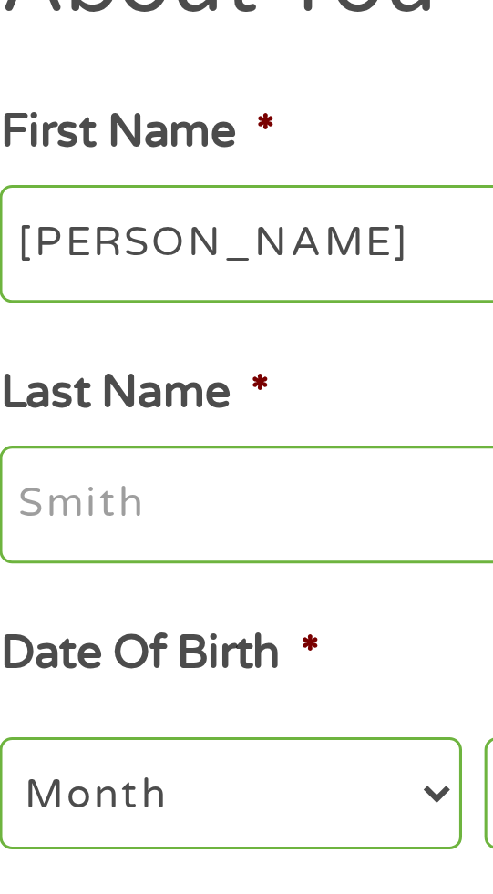
type input "Long"
type input "[EMAIL_ADDRESS][DOMAIN_NAME]"
type input "[PHONE_NUMBER]"
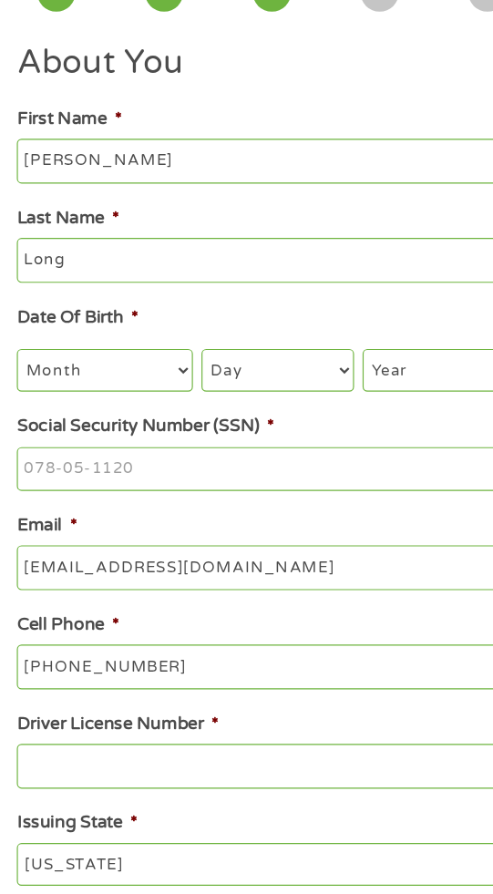
scroll to position [5, 0]
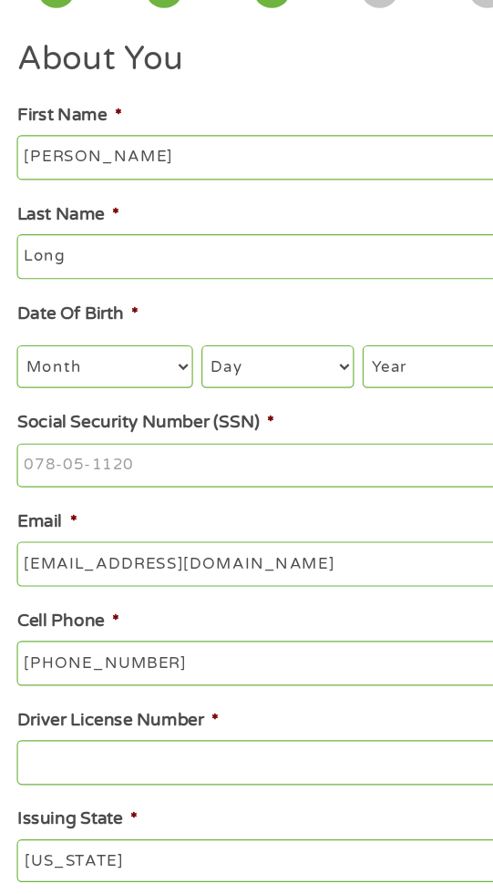
click at [175, 446] on select "Month 1 2 3 4 5 6 7 8 9 10 11 12" at bounding box center [104, 444] width 150 height 36
select select "5"
click at [29, 427] on select "Month 1 2 3 4 5 6 7 8 9 10 11 12" at bounding box center [104, 444] width 150 height 36
click at [289, 450] on select "Day 1 2 3 4 5 6 7 8 9 10 11 12 13 14 15 16 17 18 19 20 21 22 23 24 25 26 27 28 …" at bounding box center [252, 444] width 130 height 36
select select "25"
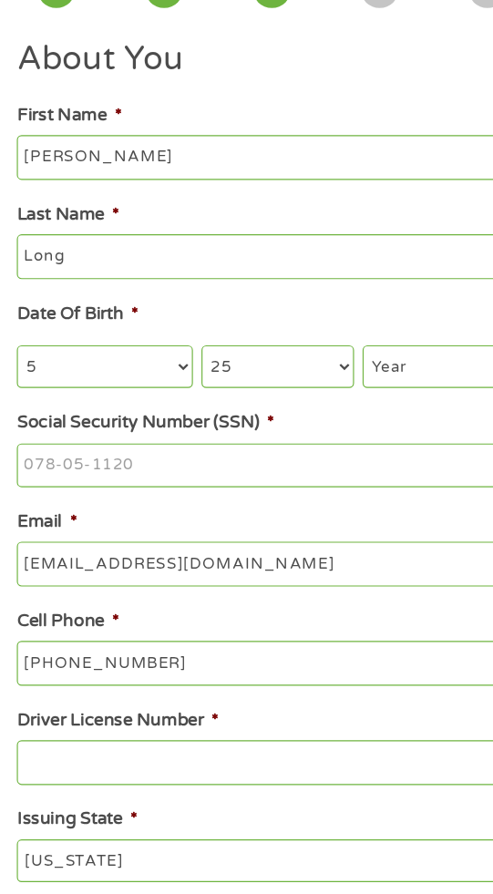
click at [187, 427] on select "Day 1 2 3 4 5 6 7 8 9 10 11 12 13 14 15 16 17 18 19 20 21 22 23 24 25 26 27 28 …" at bounding box center [252, 444] width 130 height 36
click at [389, 444] on select "Year [DATE] 2006 2005 2004 2003 2002 2001 2000 1999 1998 1997 1996 1995 1994 19…" at bounding box center [393, 444] width 139 height 36
select select "1983"
click at [324, 427] on select "Year [DATE] 2006 2005 2004 2003 2002 2001 2000 1999 1998 1997 1996 1995 1994 19…" at bounding box center [393, 444] width 139 height 36
click at [261, 532] on input "Social Security Number (SSN) *" at bounding box center [246, 529] width 434 height 38
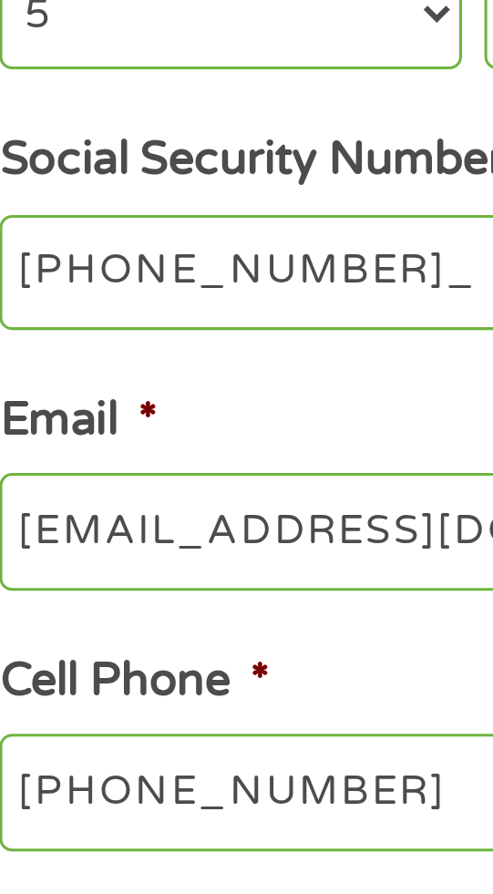
type input "260-43-2928"
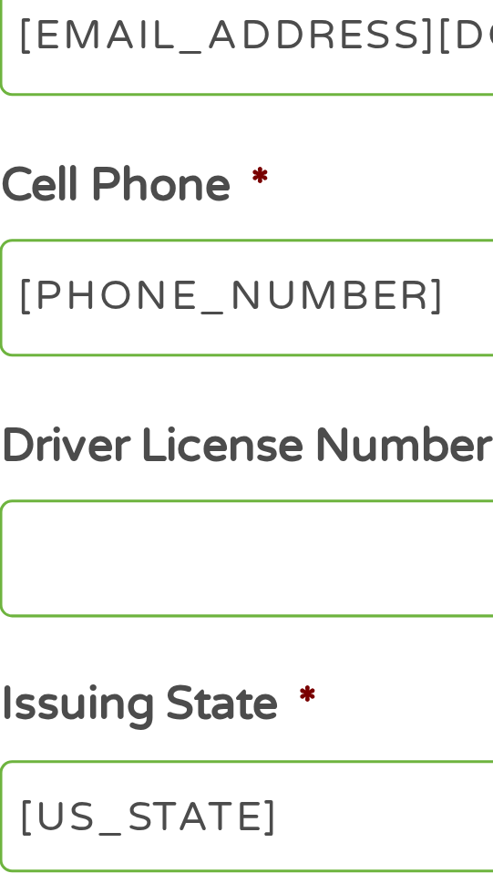
click at [159, 709] on input "[PHONE_NUMBER]" at bounding box center [246, 698] width 434 height 38
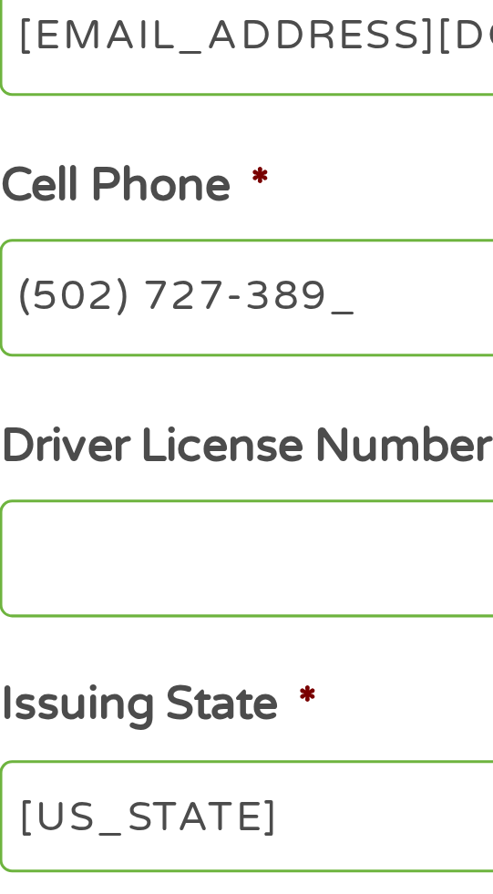
type input "[PHONE_NUMBER]"
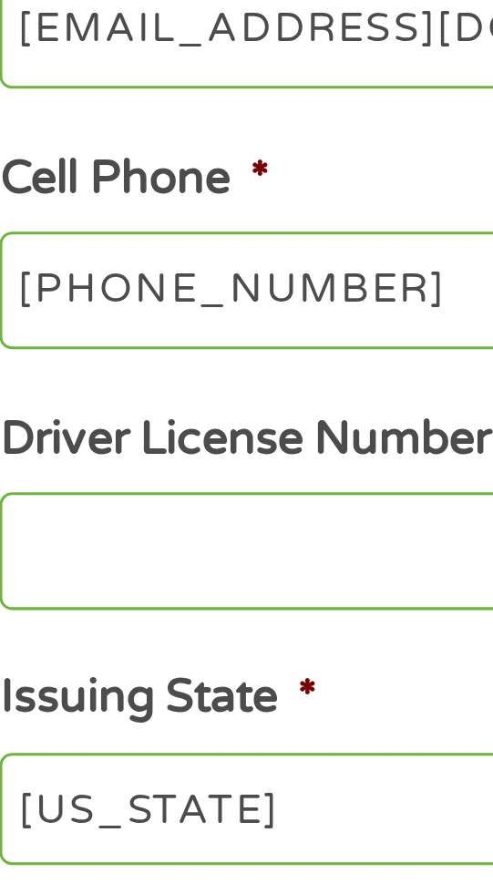
click at [102, 784] on input "Driver License Number *" at bounding box center [246, 783] width 434 height 38
click at [87, 789] on input "N02-" at bounding box center [246, 783] width 434 height 38
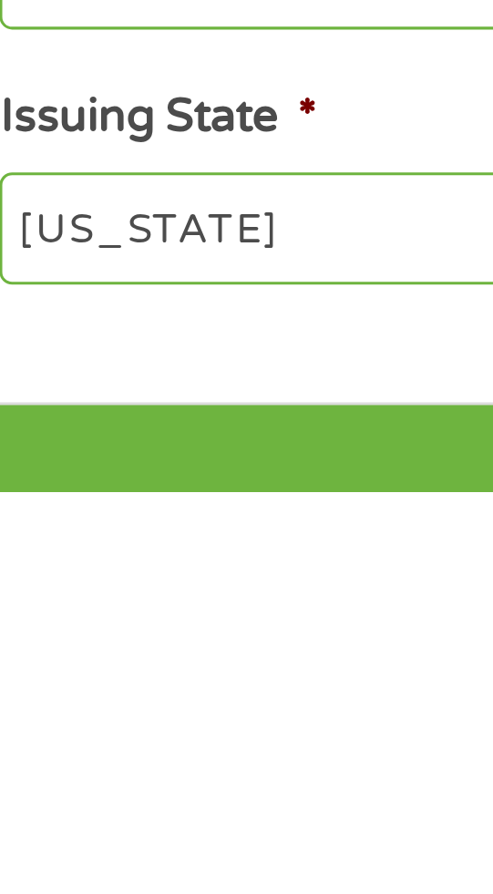
type input "N02-699-151"
click at [141, 813] on select "[US_STATE] [US_STATE] [US_STATE] [US_STATE] [US_STATE] [US_STATE] [US_STATE] [U…" at bounding box center [246, 808] width 434 height 36
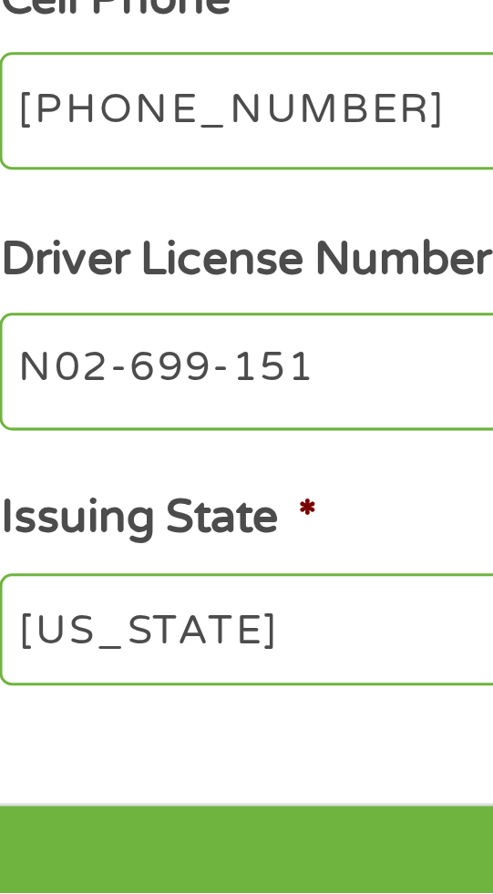
click at [29, 795] on select "[US_STATE] [US_STATE] [US_STATE] [US_STATE] [US_STATE] [US_STATE] [US_STATE] [U…" at bounding box center [246, 808] width 434 height 36
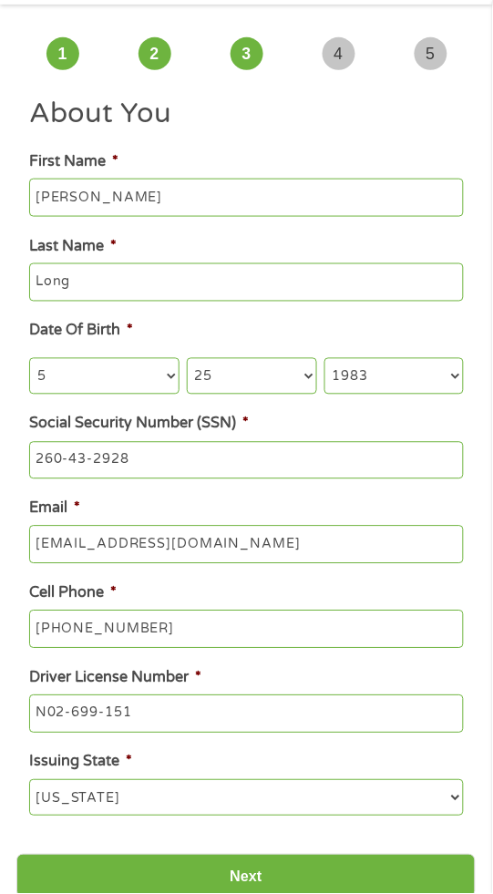
scroll to position [77, 0]
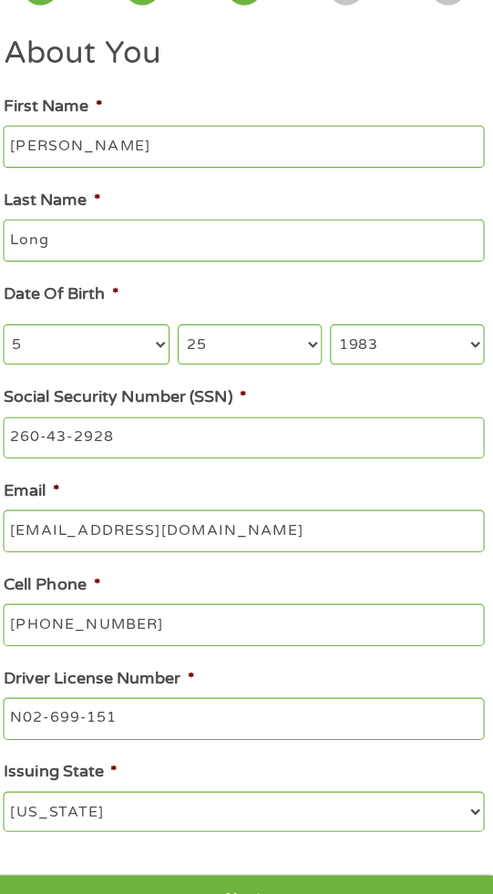
click at [327, 880] on input "Next" at bounding box center [245, 873] width 459 height 45
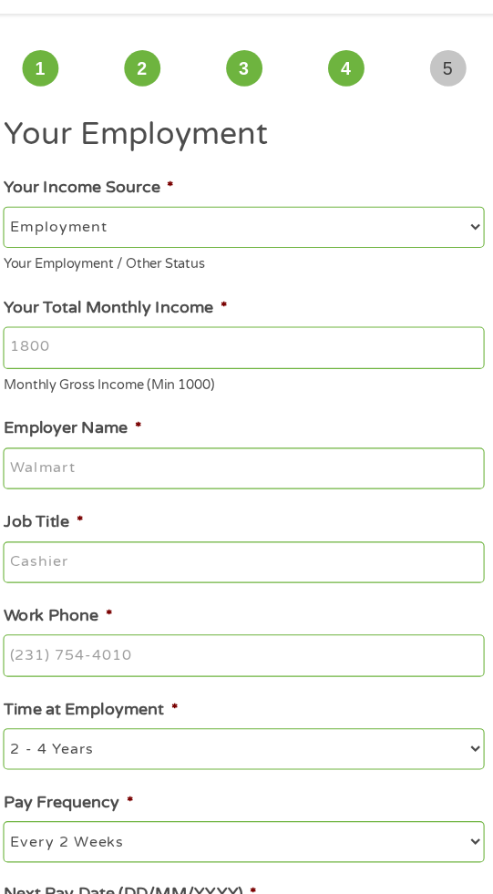
scroll to position [0, 0]
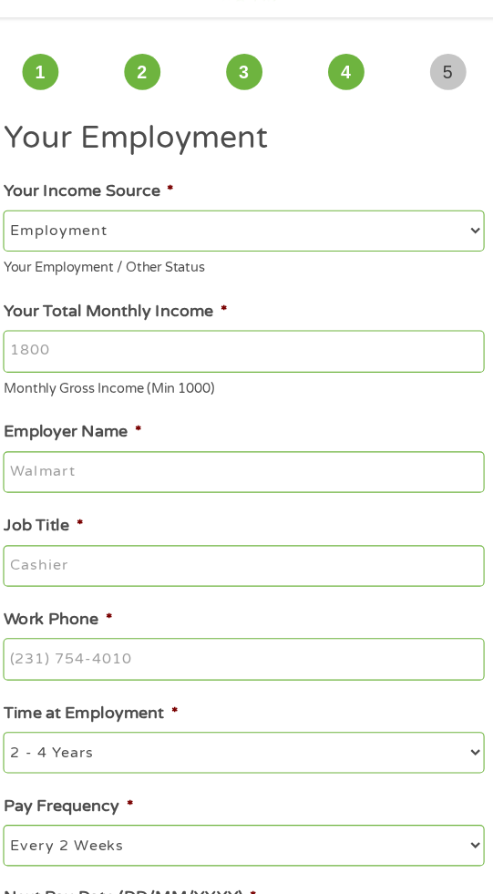
click at [412, 256] on select "--- Choose one --- Employment [DEMOGRAPHIC_DATA] Benefits" at bounding box center [246, 269] width 434 height 36
select select "selfEmployed"
click at [29, 251] on select "--- Choose one --- Employment [DEMOGRAPHIC_DATA] Benefits" at bounding box center [246, 269] width 434 height 36
click at [234, 382] on input "Your Total Monthly Income *" at bounding box center [246, 379] width 434 height 38
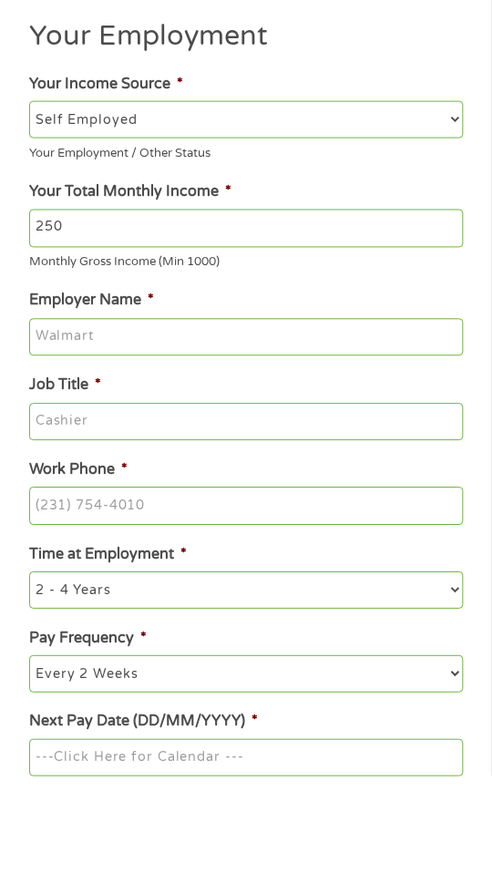
scroll to position [34, 0]
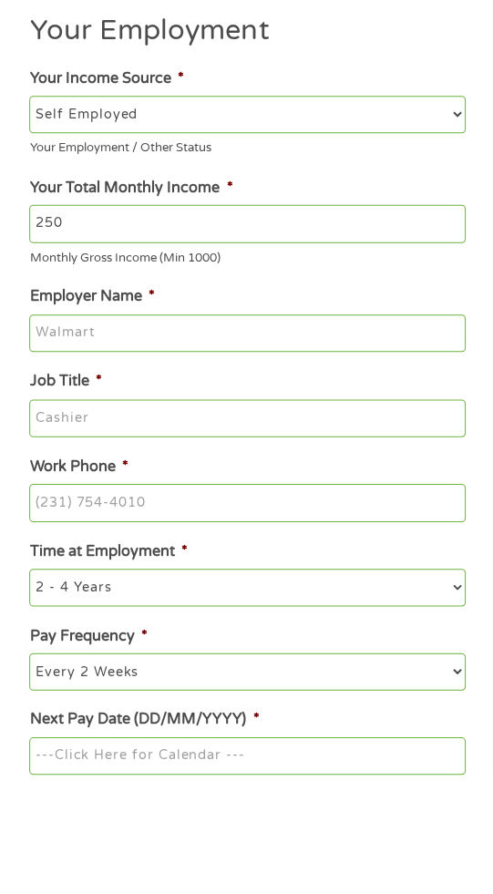
type input "250"
click at [208, 458] on input "Employer Name *" at bounding box center [246, 455] width 434 height 38
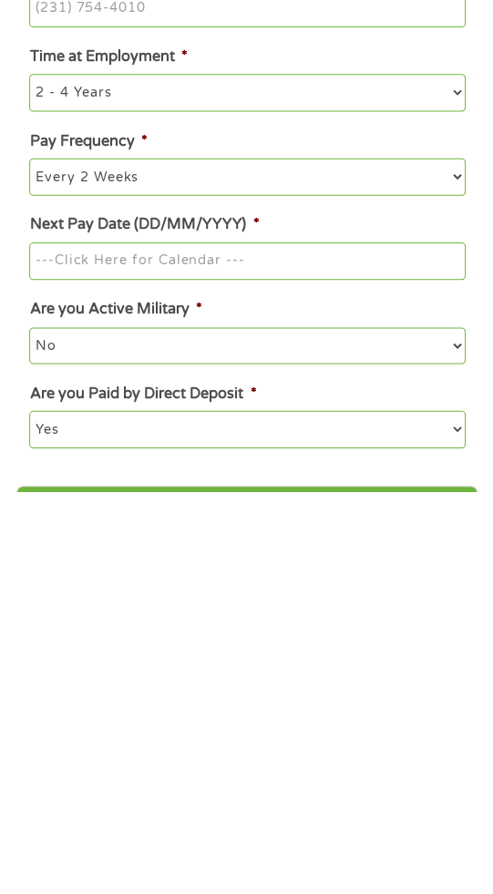
scroll to position [246, 0]
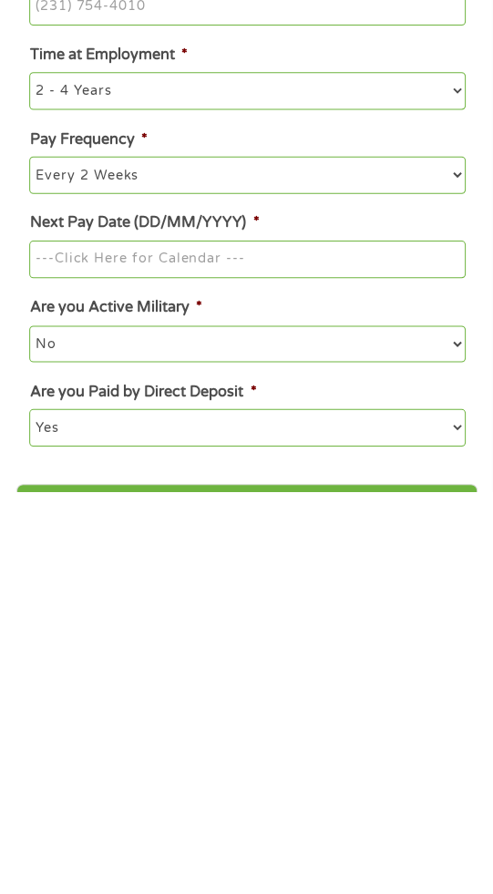
click at [423, 837] on select "Yes No" at bounding box center [246, 830] width 434 height 36
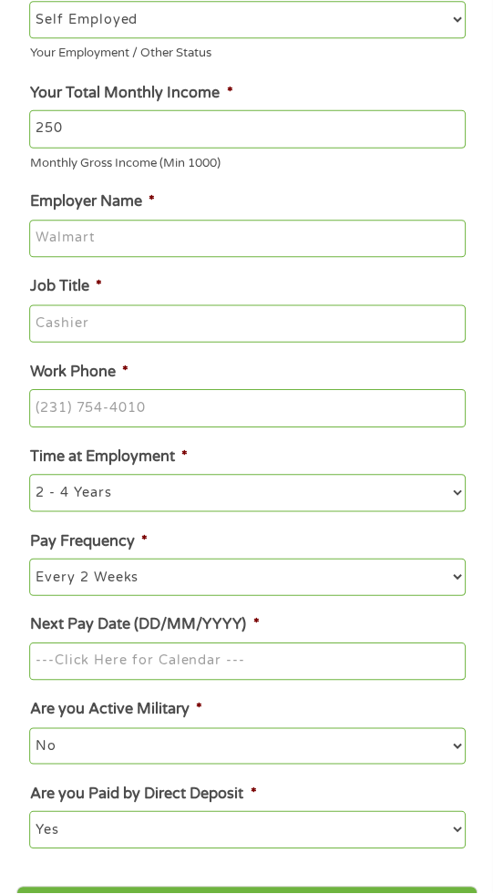
select select "0"
click at [29, 817] on select "Yes No" at bounding box center [246, 830] width 434 height 36
click at [395, 746] on select "No Yes" at bounding box center [246, 747] width 434 height 36
click at [29, 733] on select "No Yes" at bounding box center [246, 747] width 434 height 36
click at [254, 672] on input "Next Pay Date (DD/MM/YYYY) *" at bounding box center [246, 663] width 434 height 38
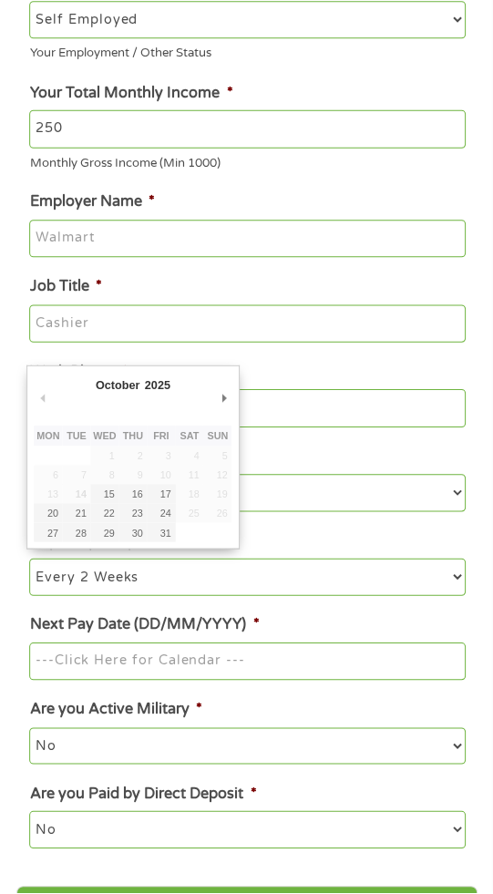
type input "31/10/2025"
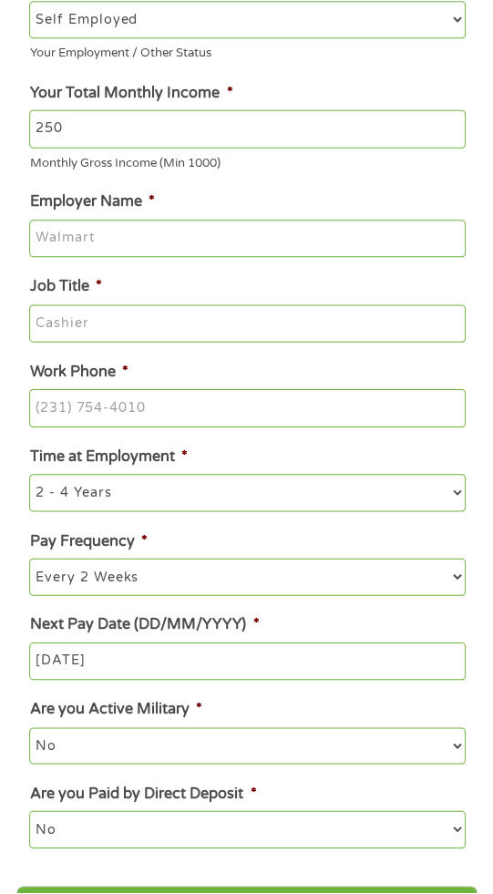
click at [222, 583] on select "--- Choose one --- Every 2 Weeks Every Week Monthly Semi-Monthly" at bounding box center [246, 578] width 434 height 36
select select "monthly"
click at [29, 564] on select "--- Choose one --- Every 2 Weeks Every Week Monthly Semi-Monthly" at bounding box center [246, 578] width 434 height 36
click at [292, 495] on select "--- Choose one --- 1 Year or less 1 - 2 Years 2 - 4 Years Over 4 Years" at bounding box center [246, 495] width 434 height 36
select select "60months"
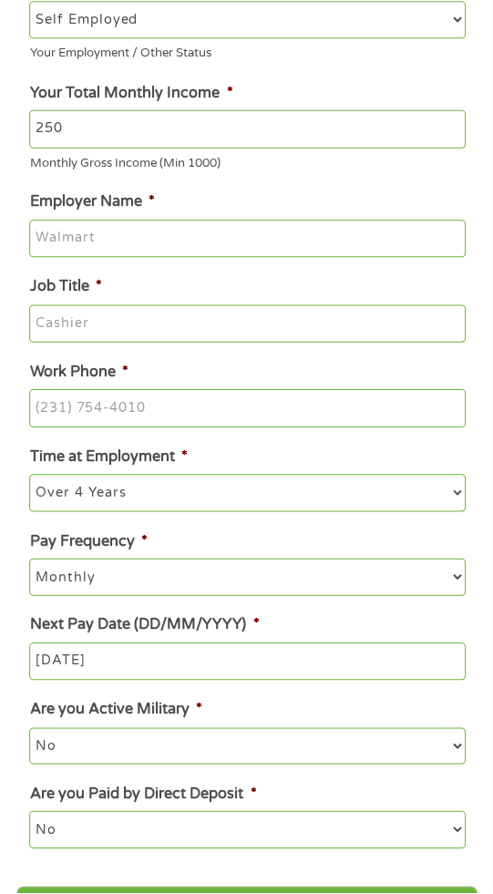
click at [29, 480] on select "--- Choose one --- 1 Year or less 1 - 2 Years 2 - 4 Years Over 4 Years" at bounding box center [246, 495] width 434 height 36
click at [210, 500] on select "--- Choose one --- 1 Year or less 1 - 2 Years 2 - 4 Years Over 4 Years" at bounding box center [246, 495] width 434 height 36
click at [29, 480] on select "--- Choose one --- 1 Year or less 1 - 2 Years 2 - 4 Years Over 4 Years" at bounding box center [246, 495] width 434 height 36
click at [199, 422] on input "Work Phone *" at bounding box center [246, 411] width 434 height 38
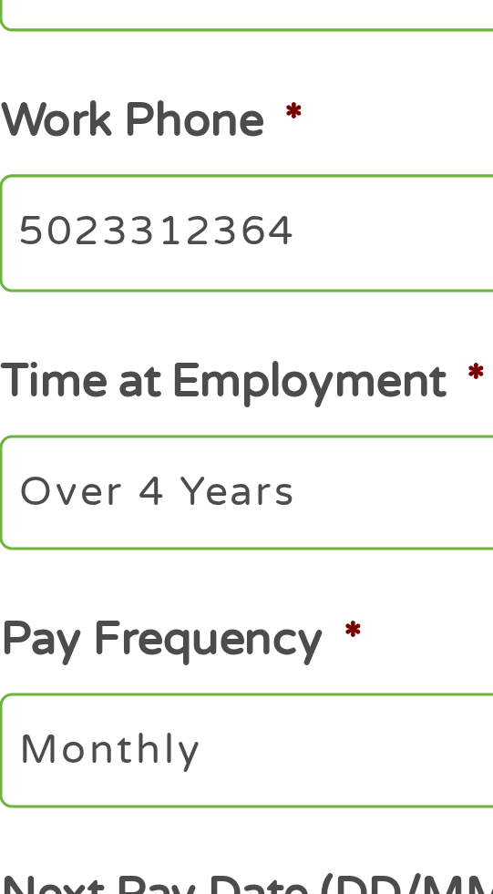
type input "[PHONE_NUMBER]"
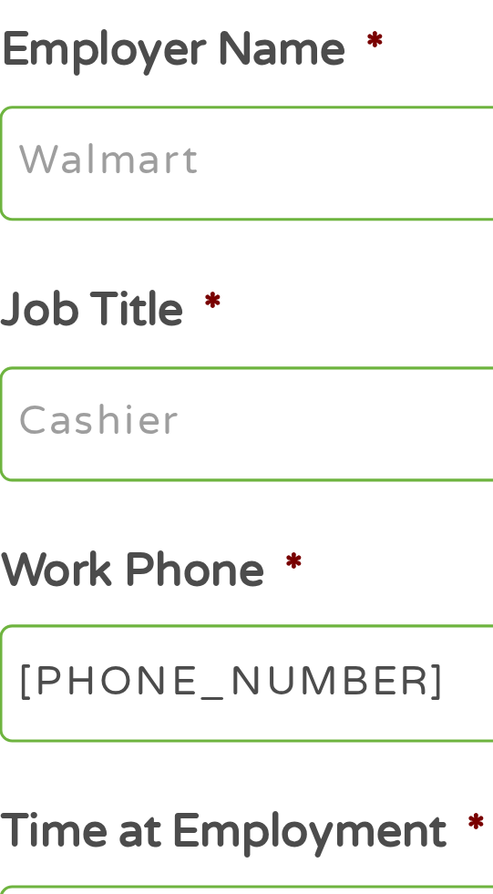
click at [106, 325] on input "Job Title *" at bounding box center [246, 327] width 434 height 38
type input "groomer"
click at [111, 240] on input "Employer Name *" at bounding box center [246, 242] width 434 height 38
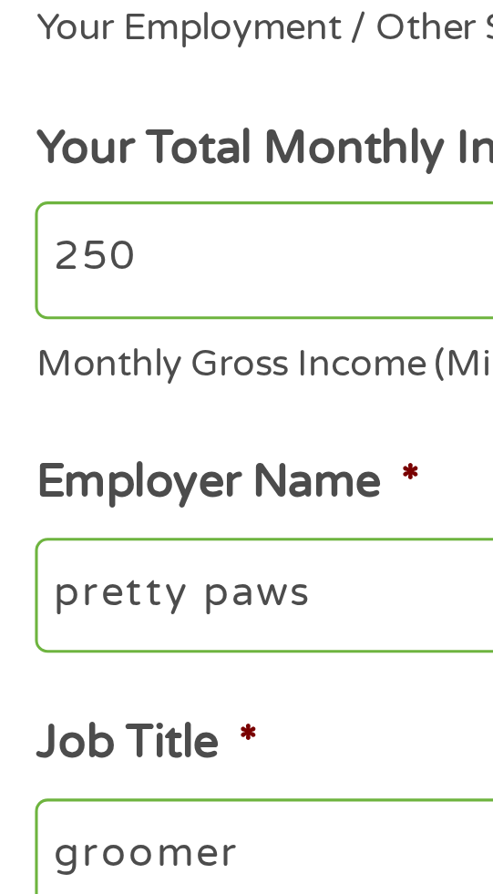
type input "pretty paws"
click at [40, 129] on input "250" at bounding box center [246, 133] width 434 height 38
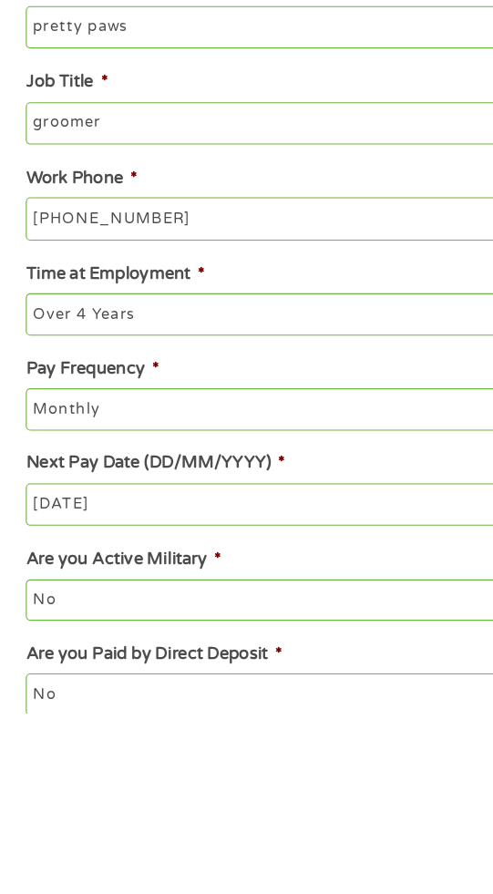
scroll to position [199, 0]
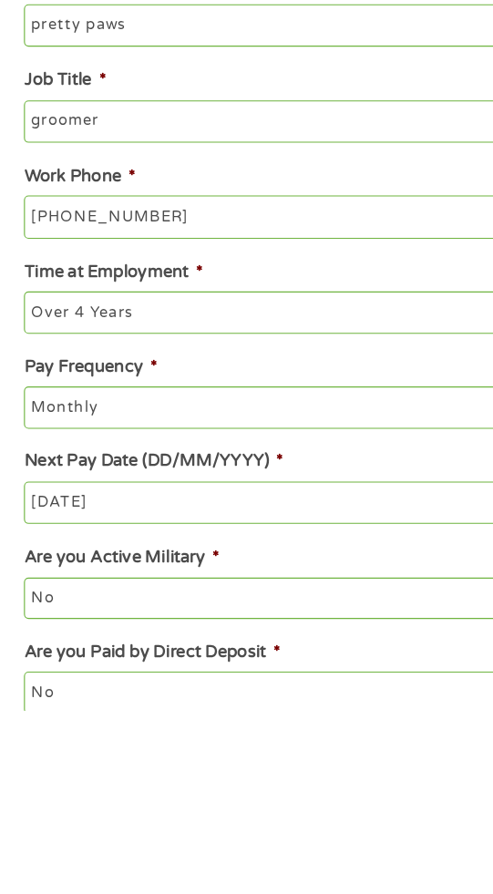
type input "450"
click at [239, 282] on input "pretty paws" at bounding box center [246, 290] width 434 height 38
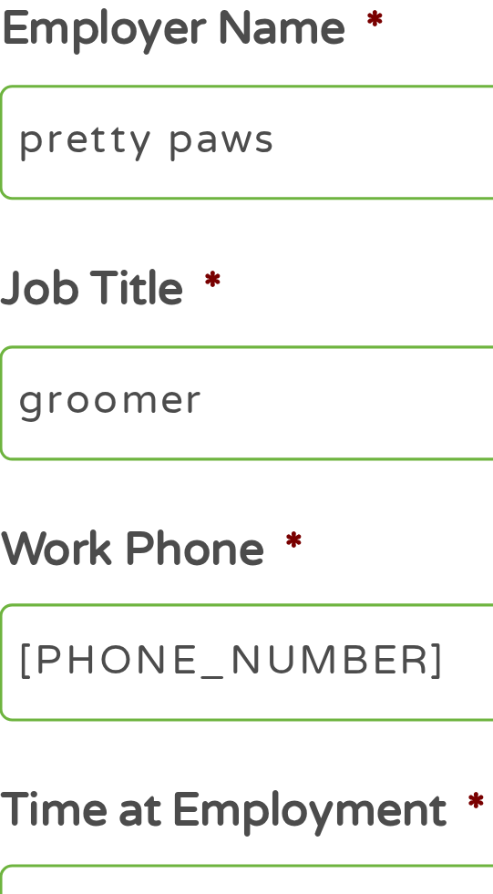
click at [131, 372] on input "groomer" at bounding box center [246, 374] width 434 height 38
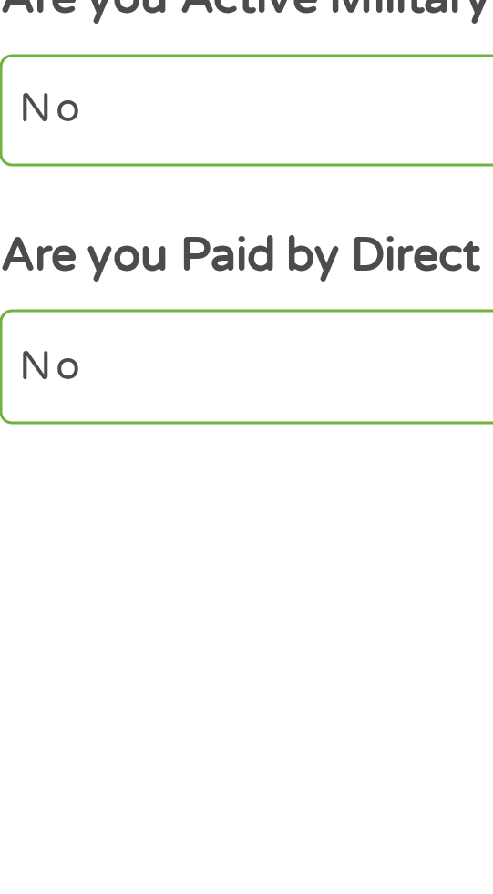
scroll to position [228, 0]
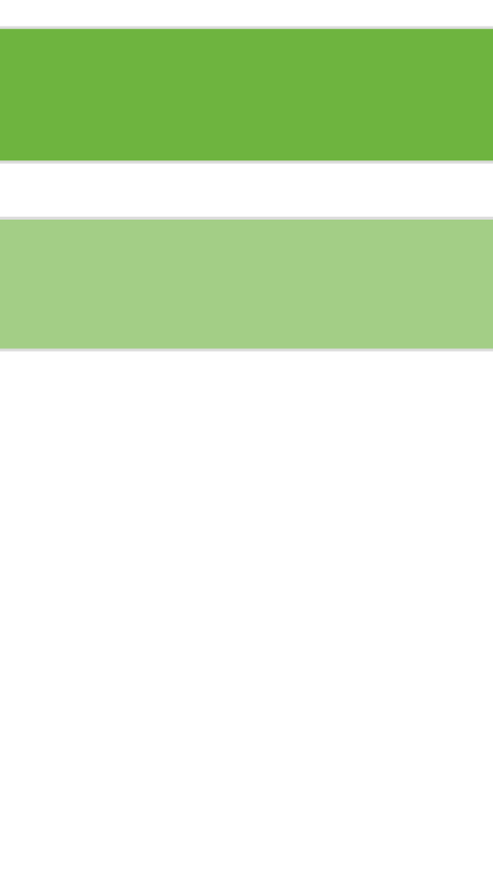
click at [141, 765] on input "Next" at bounding box center [245, 765] width 459 height 45
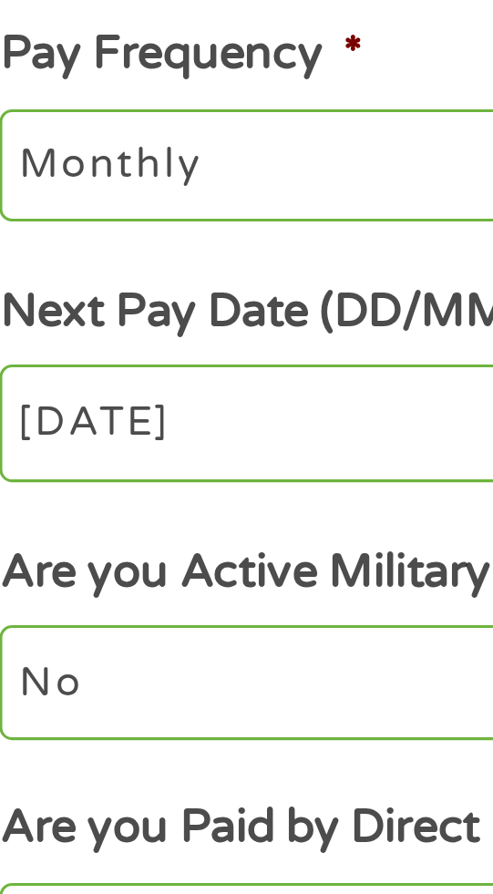
click at [155, 620] on li "Pay Frequency * --- Choose one --- Every 2 Weeks Every Week Monthly Semi-Monthly" at bounding box center [246, 587] width 460 height 66
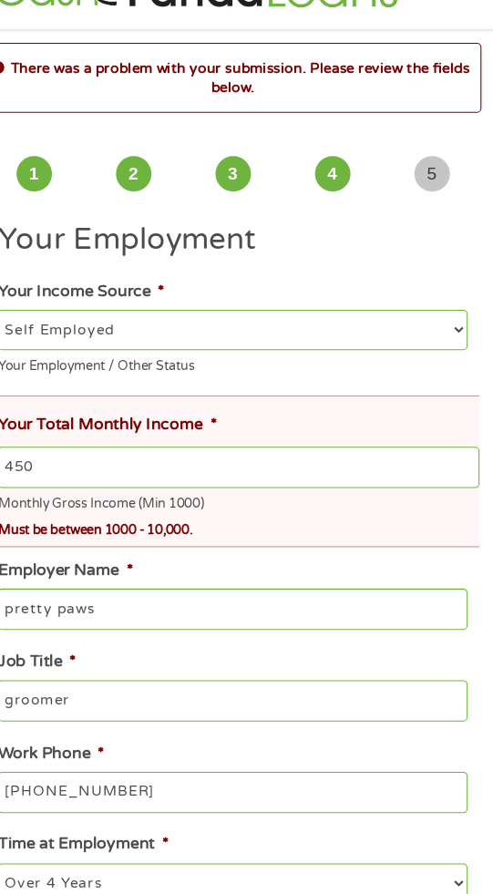
scroll to position [17, 0]
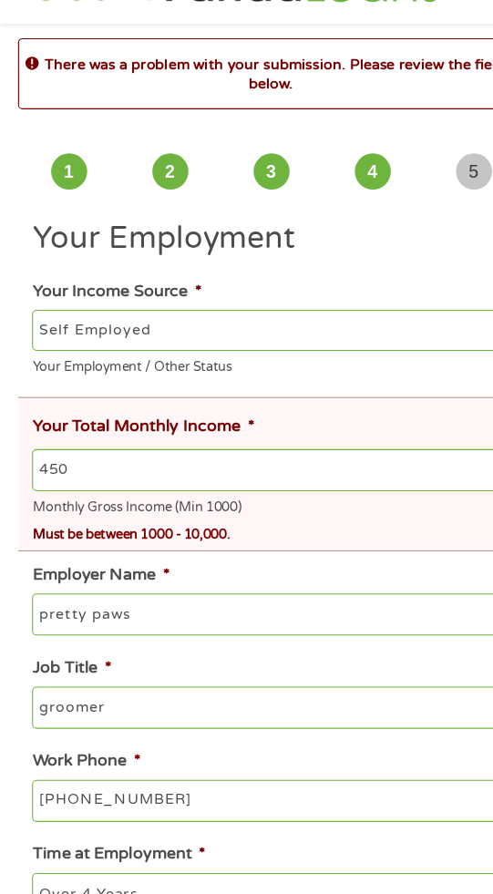
click at [87, 473] on input "450" at bounding box center [252, 465] width 446 height 38
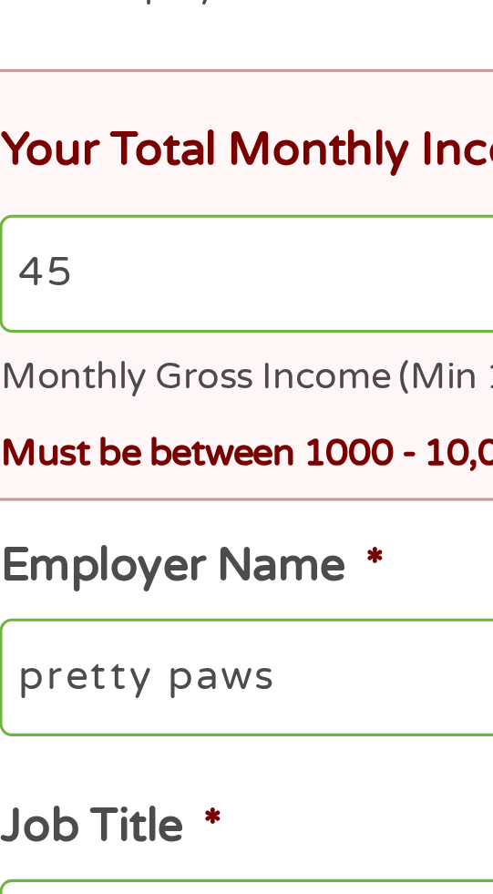
type input "4"
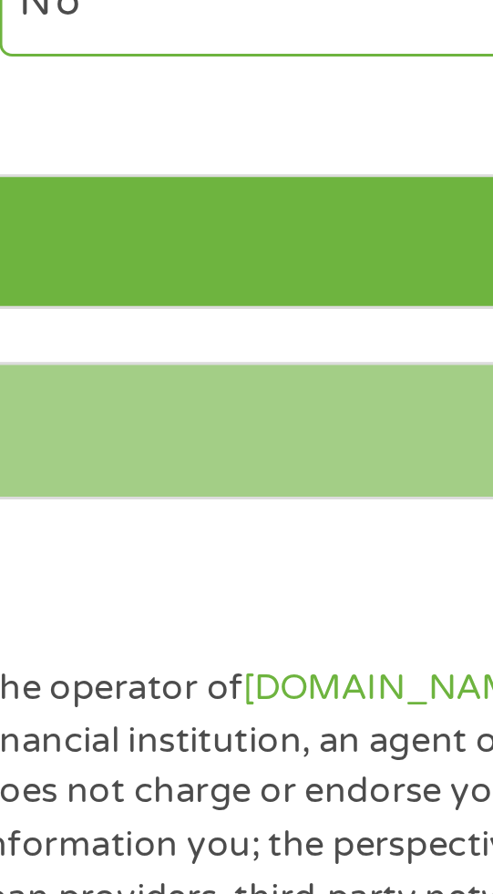
scroll to position [620, 0]
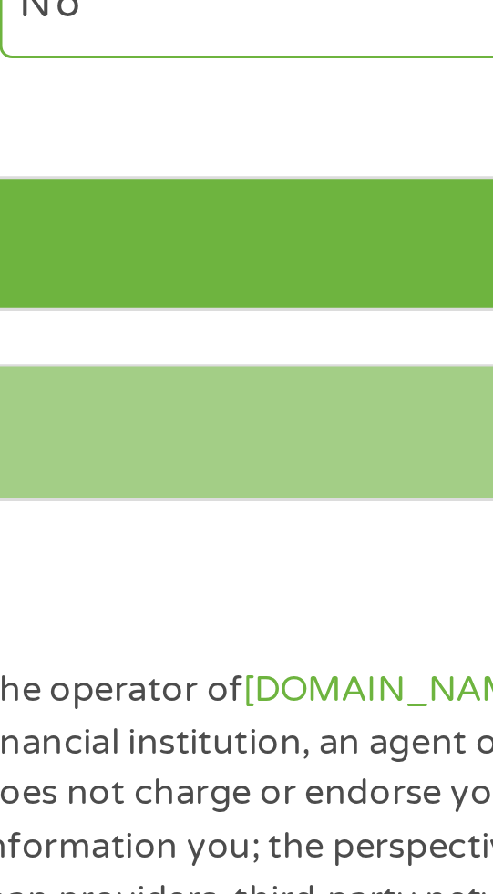
type input "2100"
click at [154, 658] on input "Next" at bounding box center [245, 661] width 459 height 45
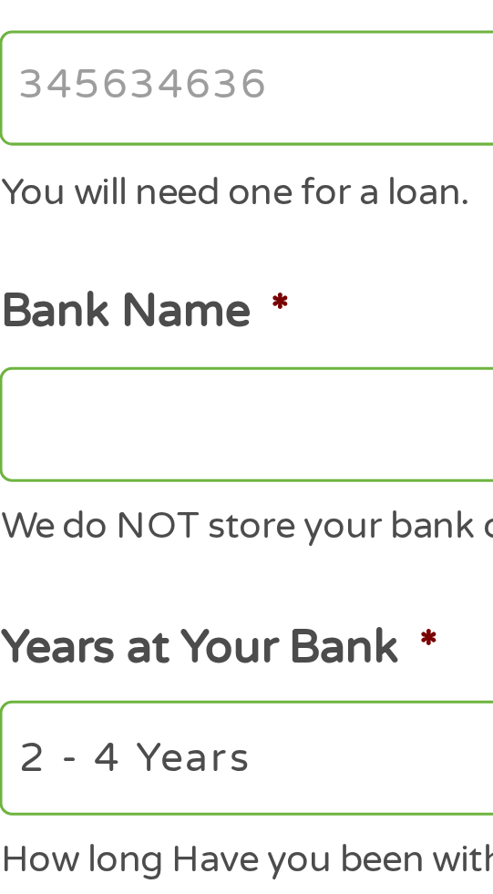
scroll to position [0, 0]
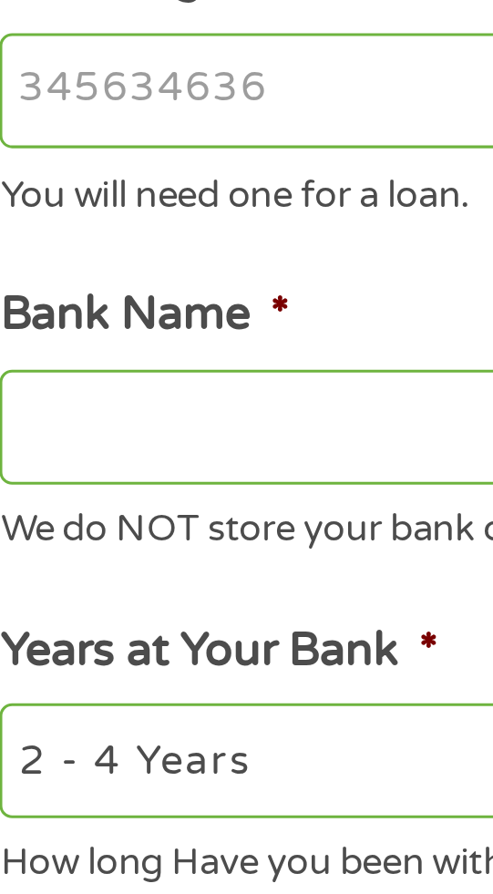
click at [135, 723] on input "Bank Name *" at bounding box center [246, 721] width 434 height 38
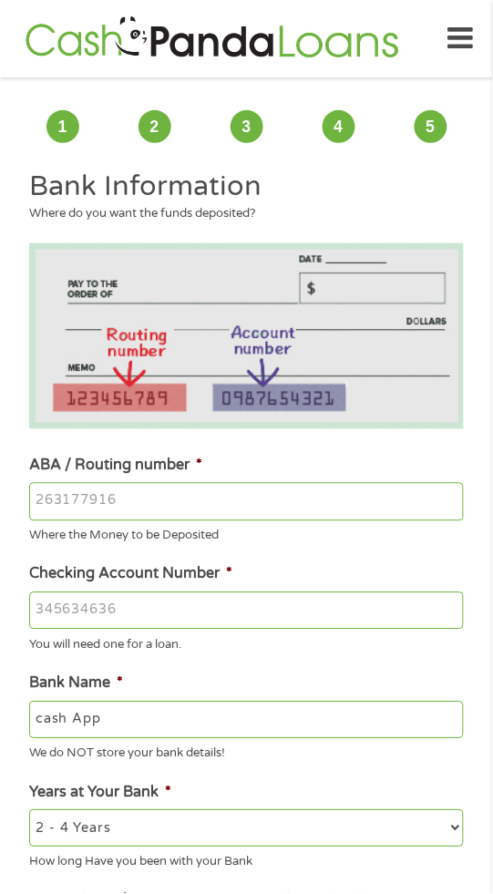
type input "cash App"
click at [463, 29] on icon at bounding box center [460, 38] width 26 height 45
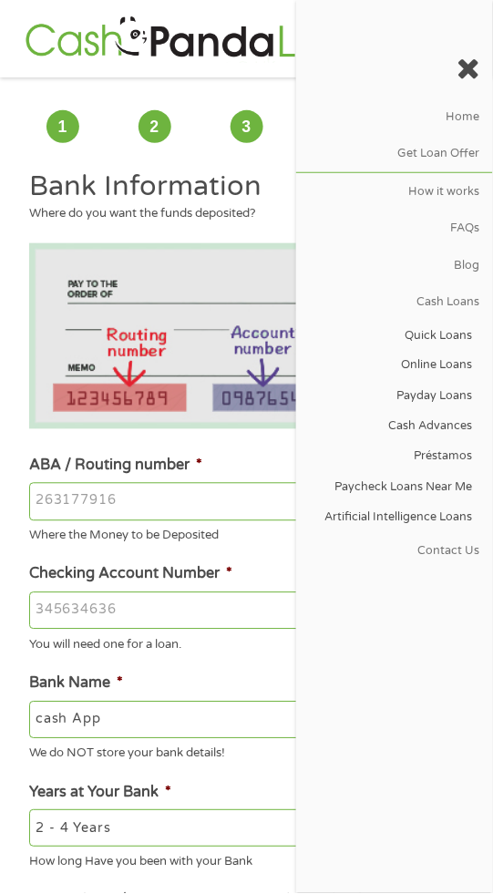
click at [466, 153] on link "Get Loan Offer" at bounding box center [394, 154] width 197 height 36
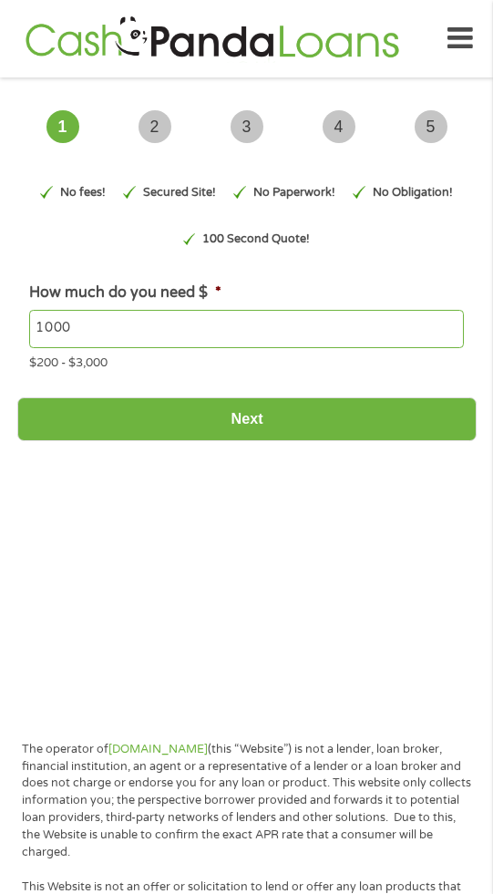
click at [423, 138] on span "5" at bounding box center [431, 126] width 33 height 33
type input "EAIaIQobChMIhYGh1uGkkAMVCTcIBR1FHRITEAAYAyAAEgJzbfD_BwE"
click at [117, 323] on input "1000" at bounding box center [246, 329] width 434 height 38
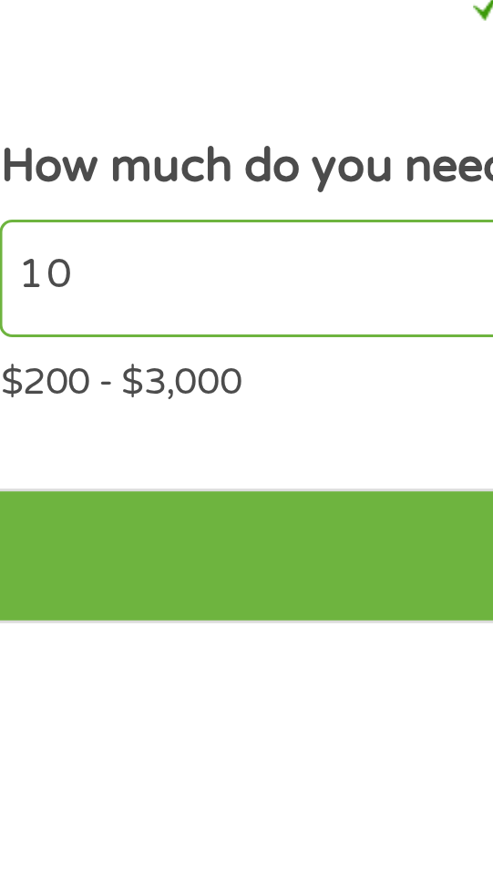
type input "1"
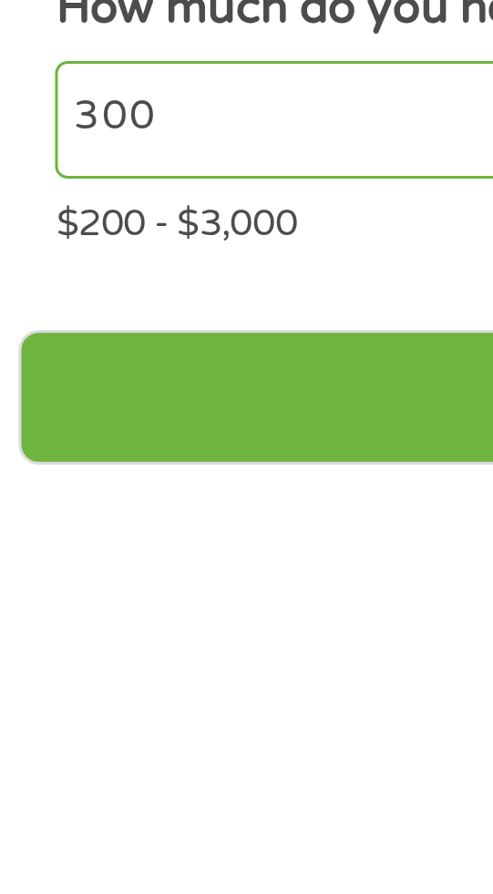
type input "300"
click at [132, 413] on input "Next" at bounding box center [246, 419] width 459 height 45
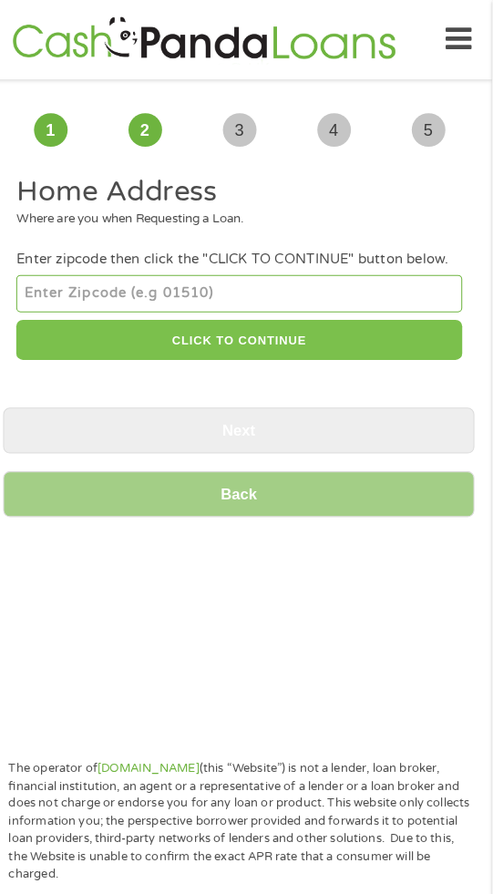
click at [278, 331] on button "CLICK TO CONTINUE" at bounding box center [246, 331] width 434 height 39
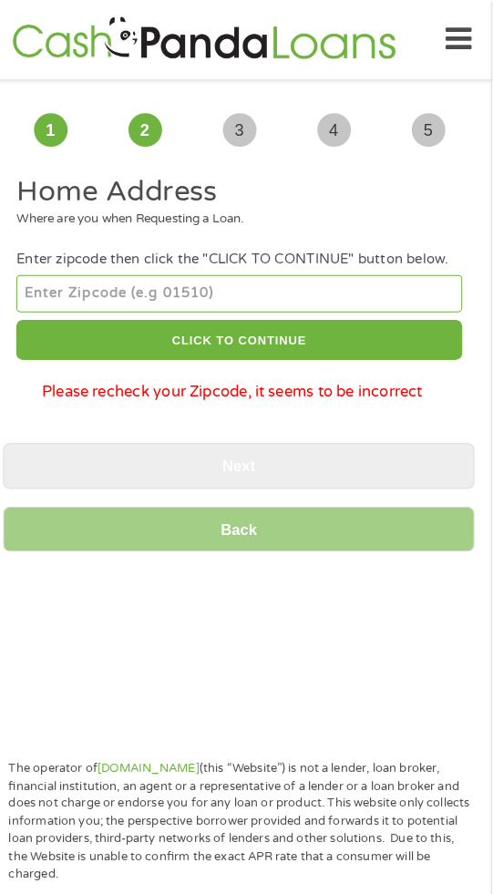
click at [230, 292] on input "number" at bounding box center [246, 286] width 434 height 36
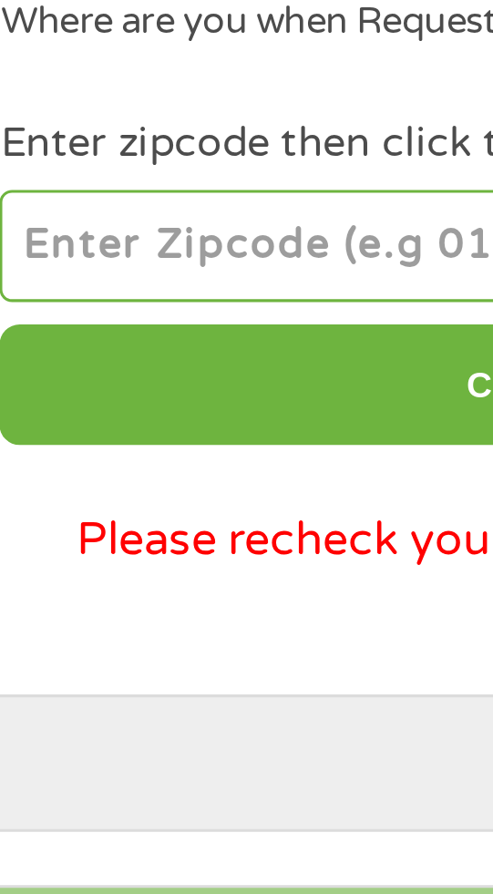
type input "40272"
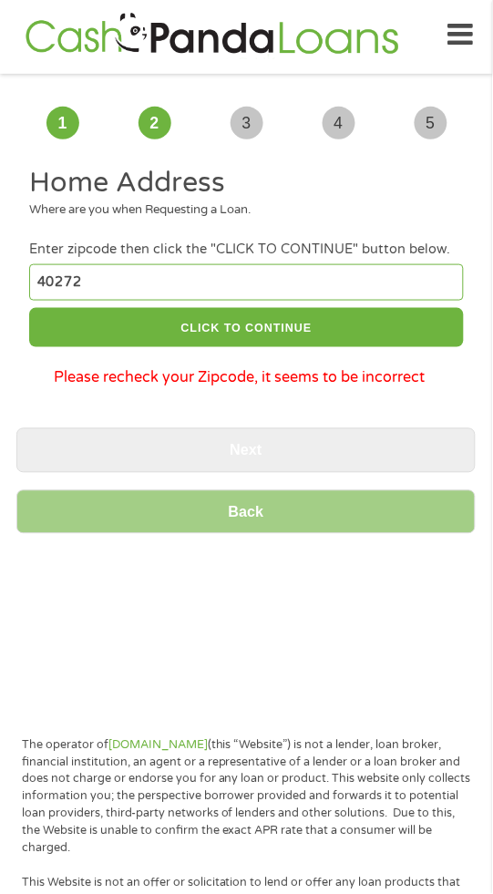
scroll to position [5, 0]
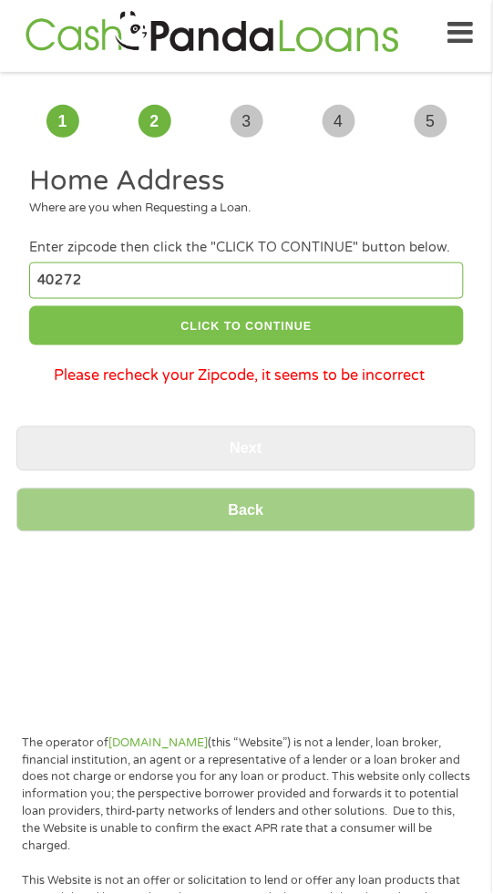
click at [376, 329] on button "CLICK TO CONTINUE" at bounding box center [246, 325] width 434 height 39
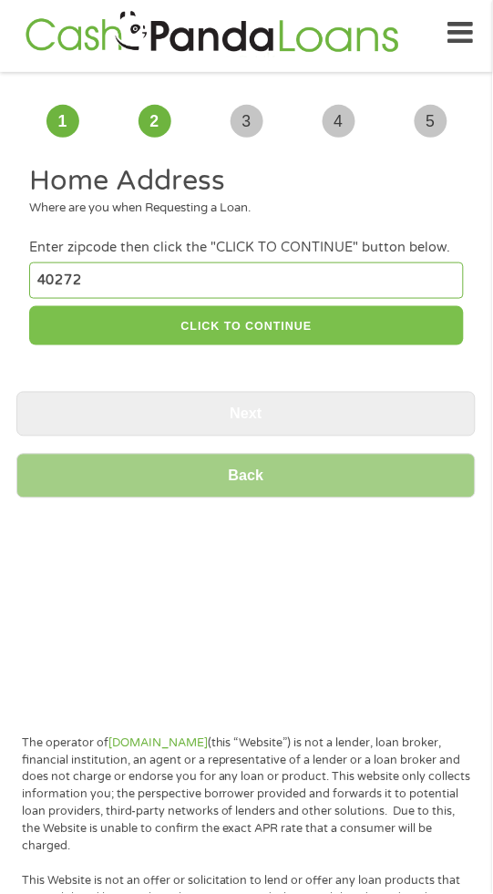
type input "40272"
type input "[GEOGRAPHIC_DATA]"
